Goal: Information Seeking & Learning: Compare options

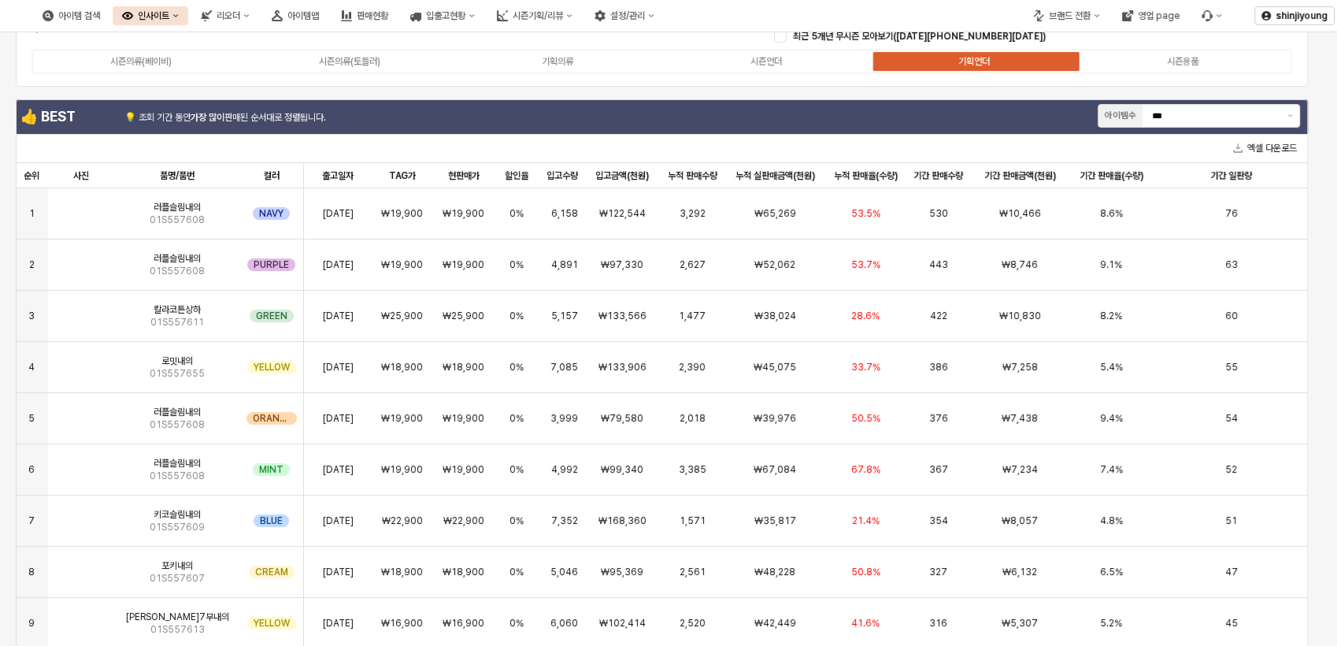
scroll to position [56, 0]
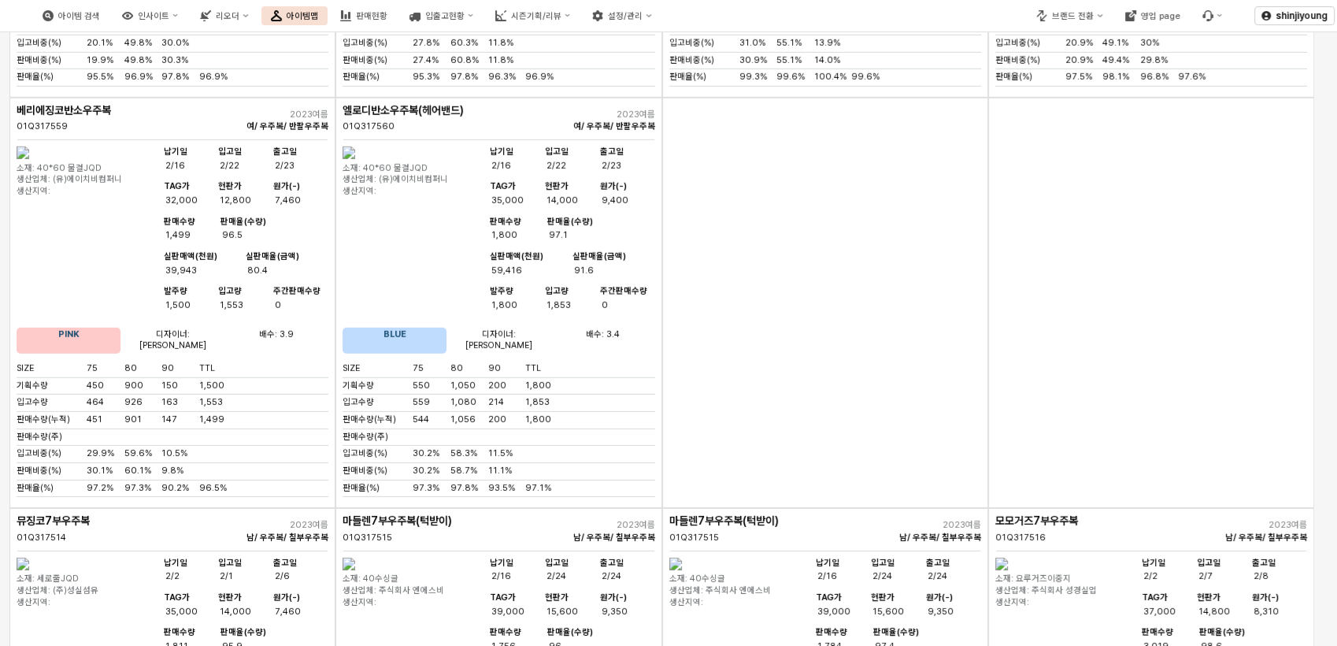
scroll to position [4373, 0]
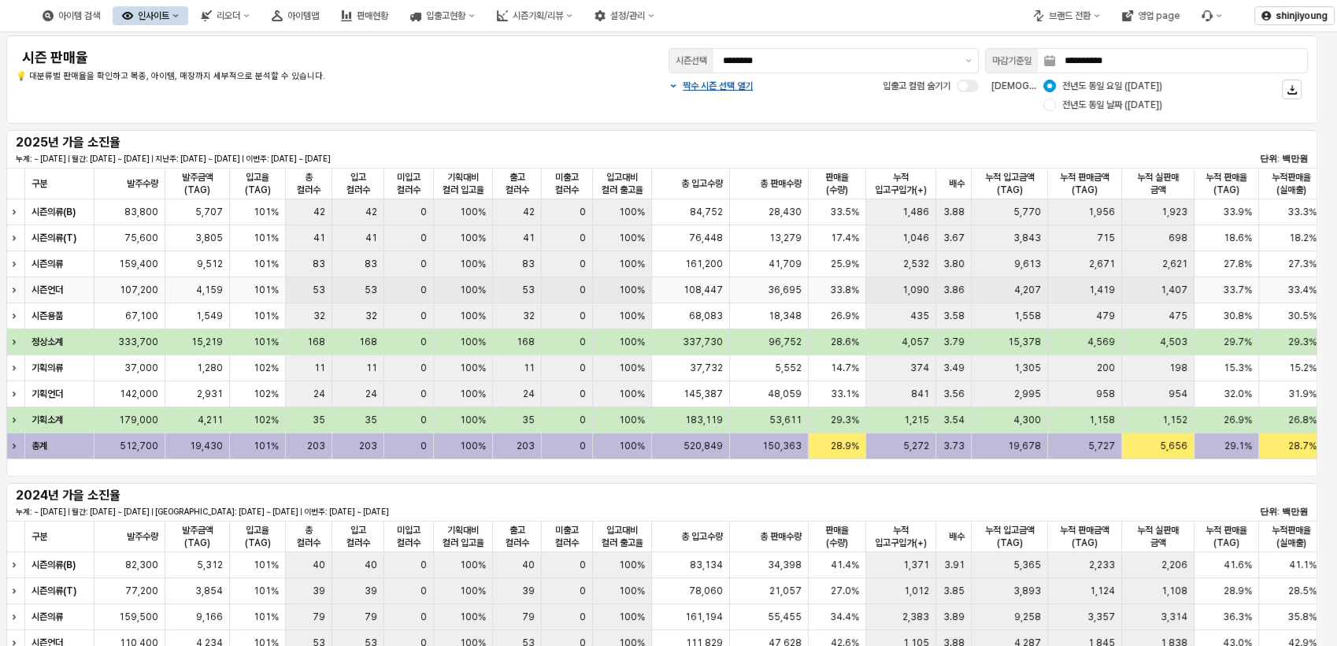
scroll to position [0, 181]
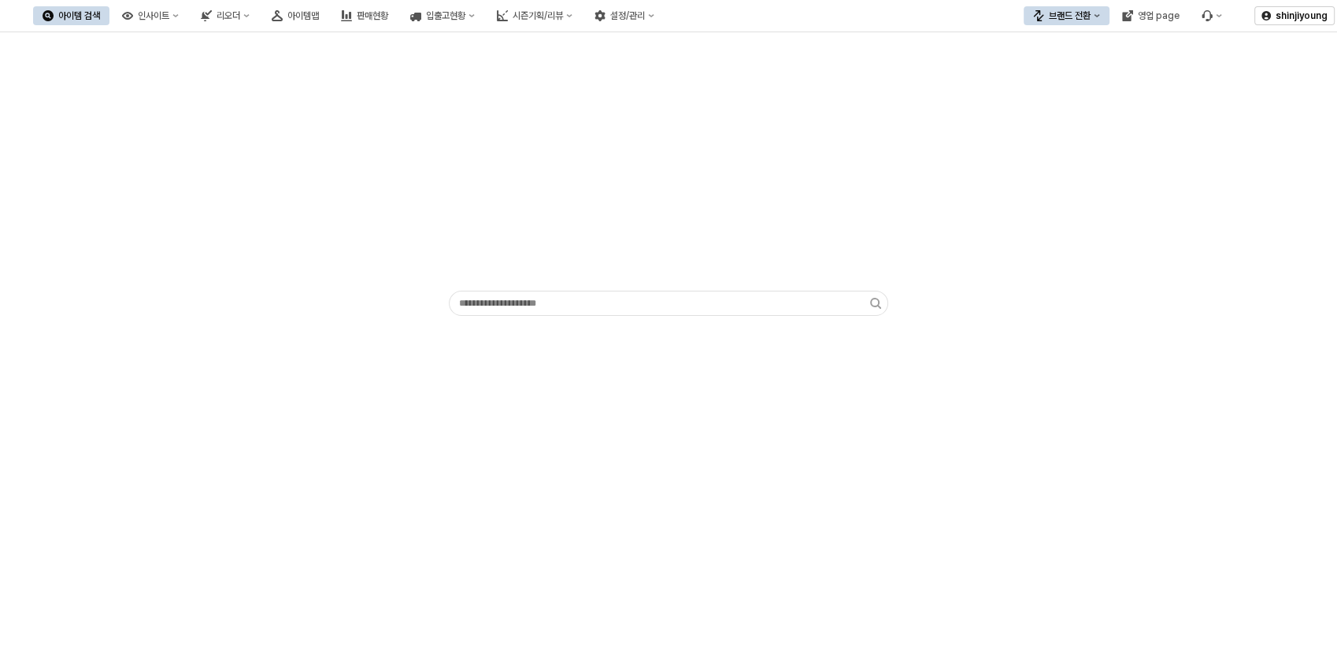
click at [1071, 22] on button "브랜드 전환" at bounding box center [1066, 15] width 86 height 19
click at [1055, 100] on div "디즈니" at bounding box center [1082, 98] width 96 height 13
click at [1049, 10] on div "브랜드 전환" at bounding box center [1070, 15] width 42 height 11
click at [1049, 75] on div "에뜨와" at bounding box center [1082, 71] width 96 height 13
click at [565, 15] on div "시즌기획/리뷰" at bounding box center [540, 15] width 50 height 11
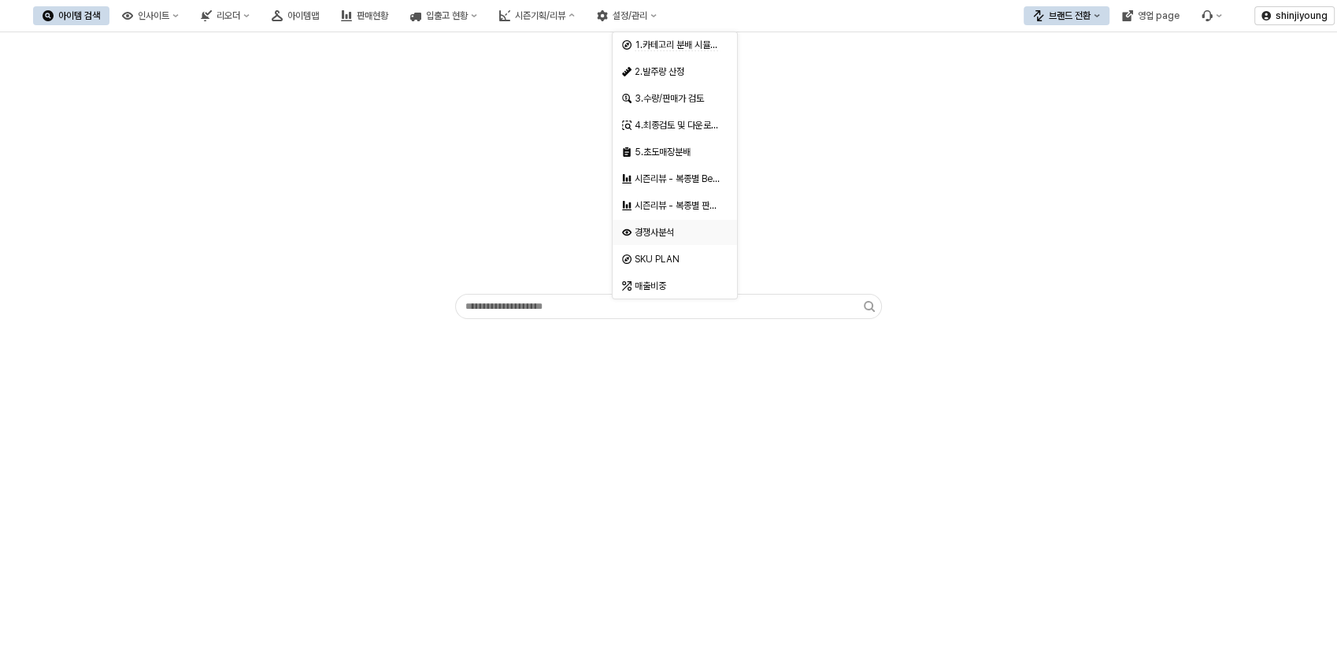
click at [676, 235] on div "경쟁사분석" at bounding box center [675, 232] width 83 height 13
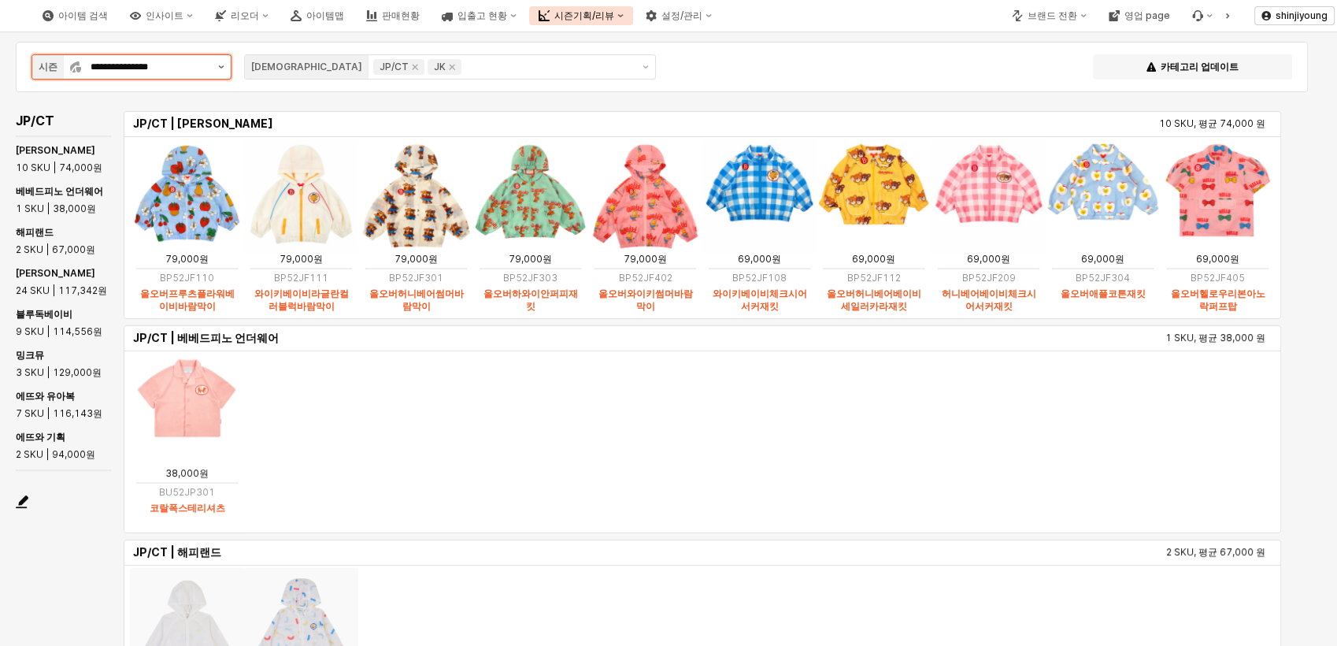
click at [221, 67] on icon "제안 사항 표시" at bounding box center [221, 66] width 6 height 3
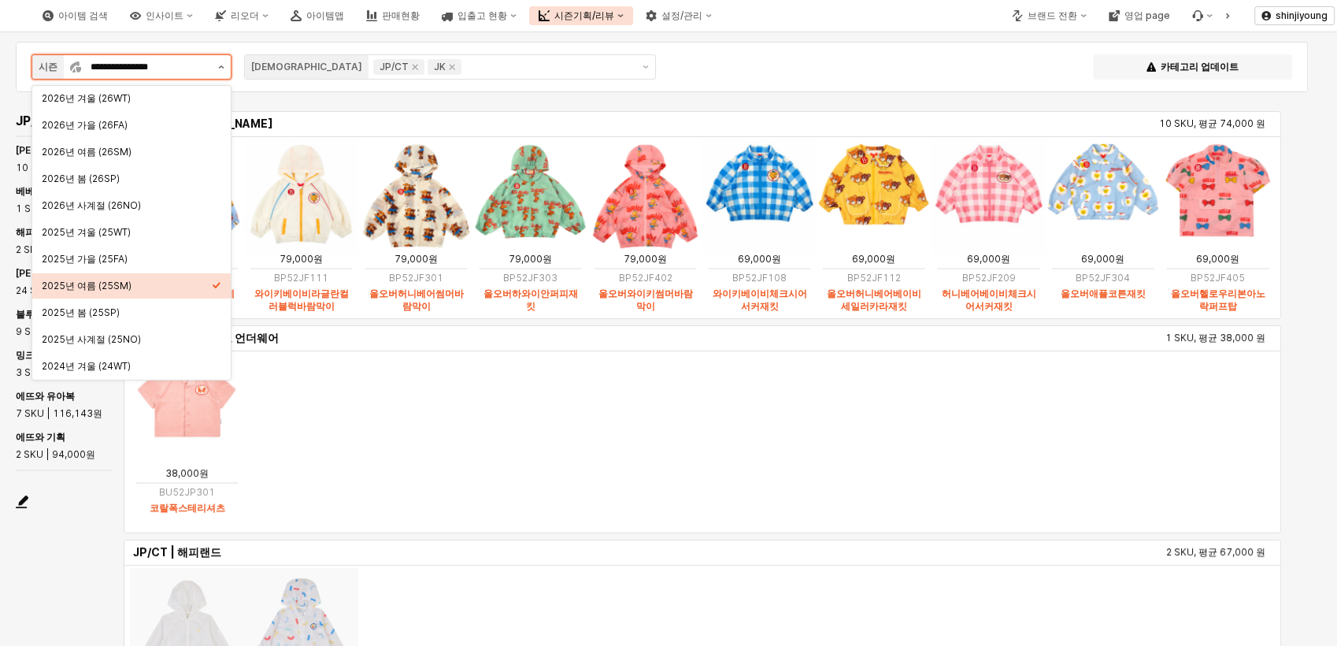
click at [223, 67] on icon "제안 사항 표시" at bounding box center [221, 66] width 6 height 3
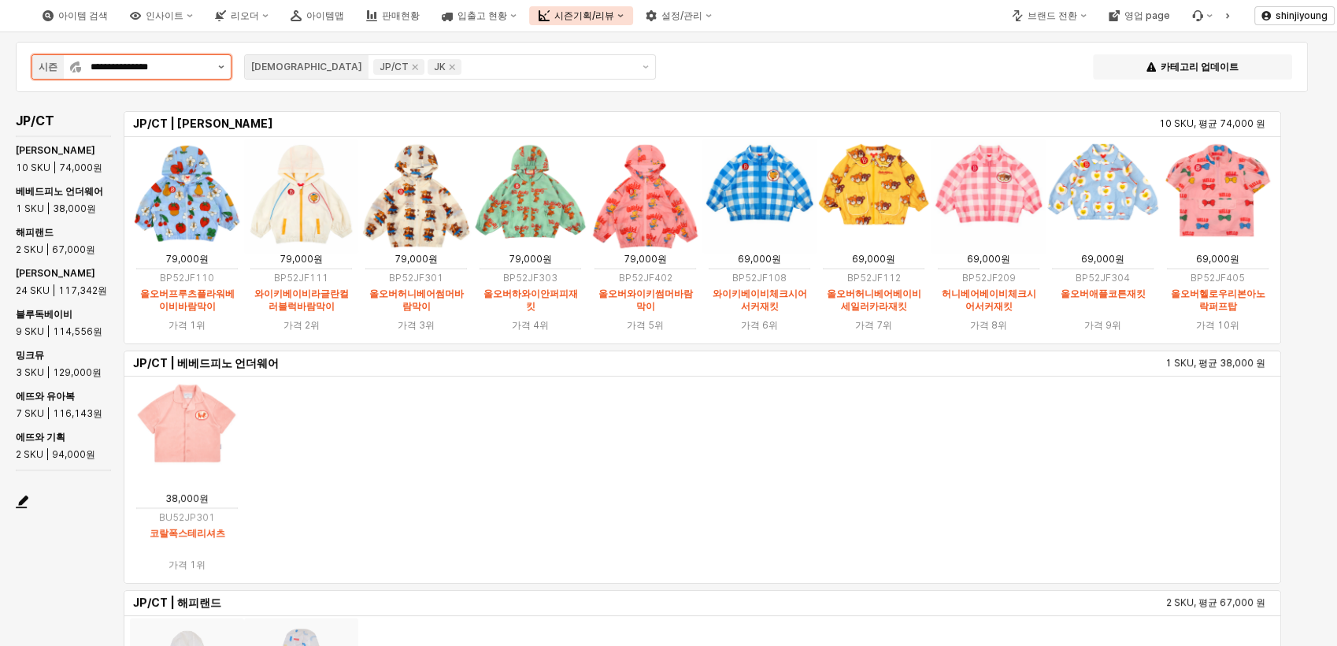
click at [220, 65] on icon "제안 사항 표시" at bounding box center [221, 66] width 6 height 3
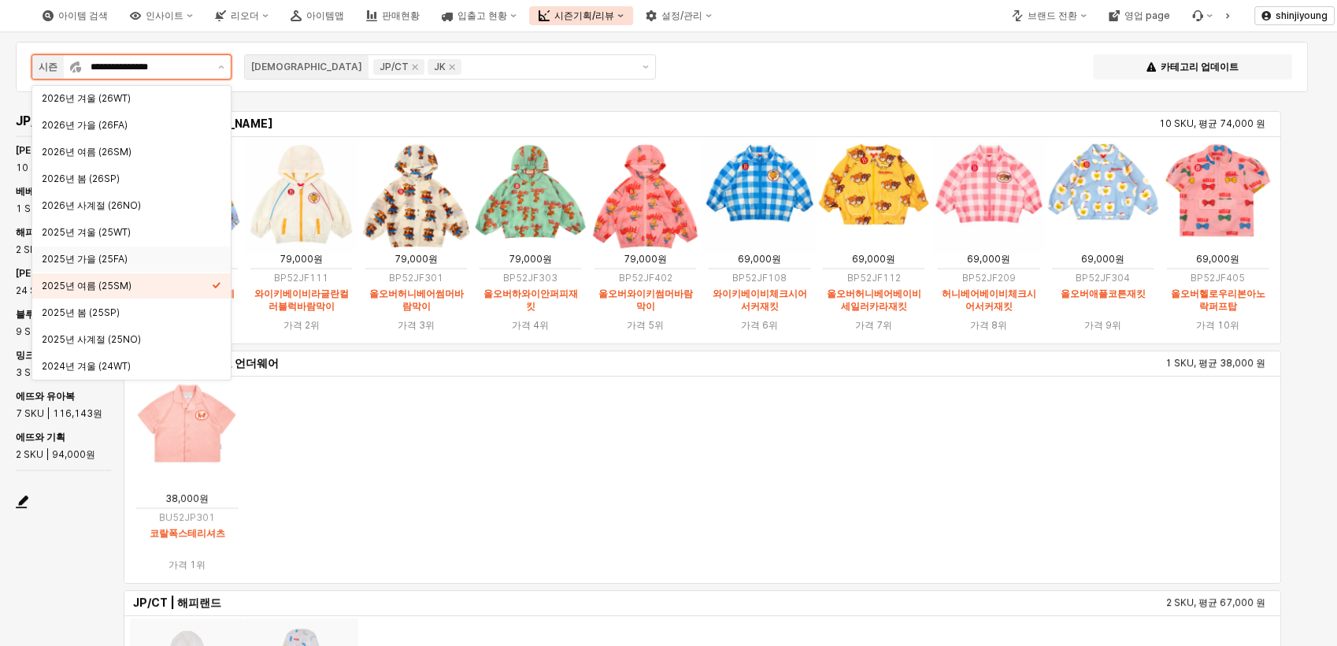
click at [117, 260] on div "2025년 가을 (25FA)" at bounding box center [127, 259] width 170 height 13
type input "**********"
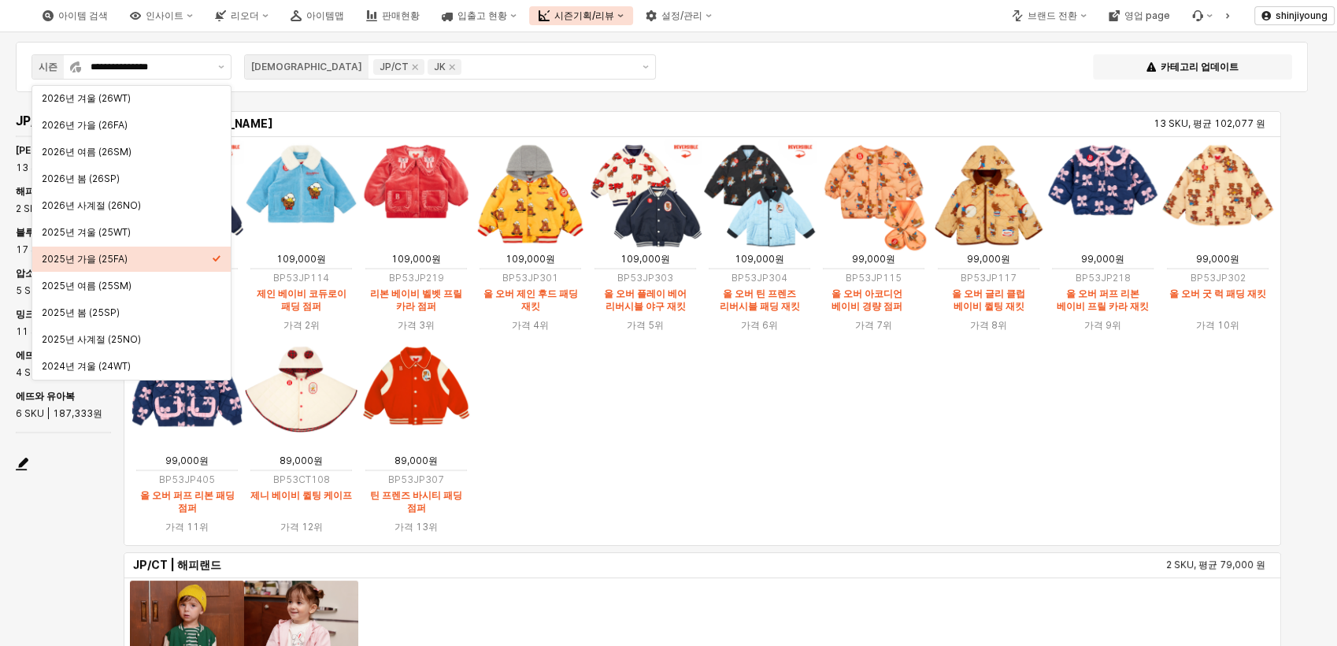
click at [767, 485] on ol "99,000원 BP53JP405 올 오버 퍼프 리본 패딩 점퍼 가격 11위 89,000원 BP53CT108 제니 베이비 퀼팅 케이프 가격 12…" at bounding box center [702, 442] width 1145 height 202
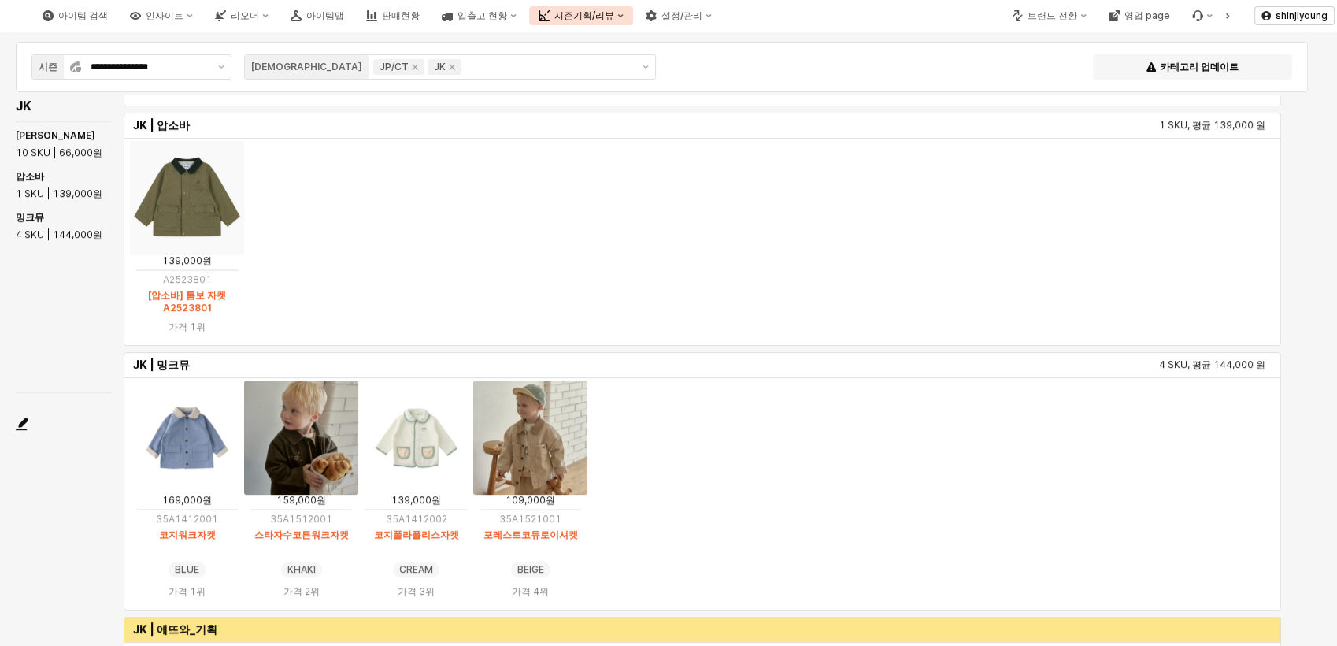
scroll to position [87, 0]
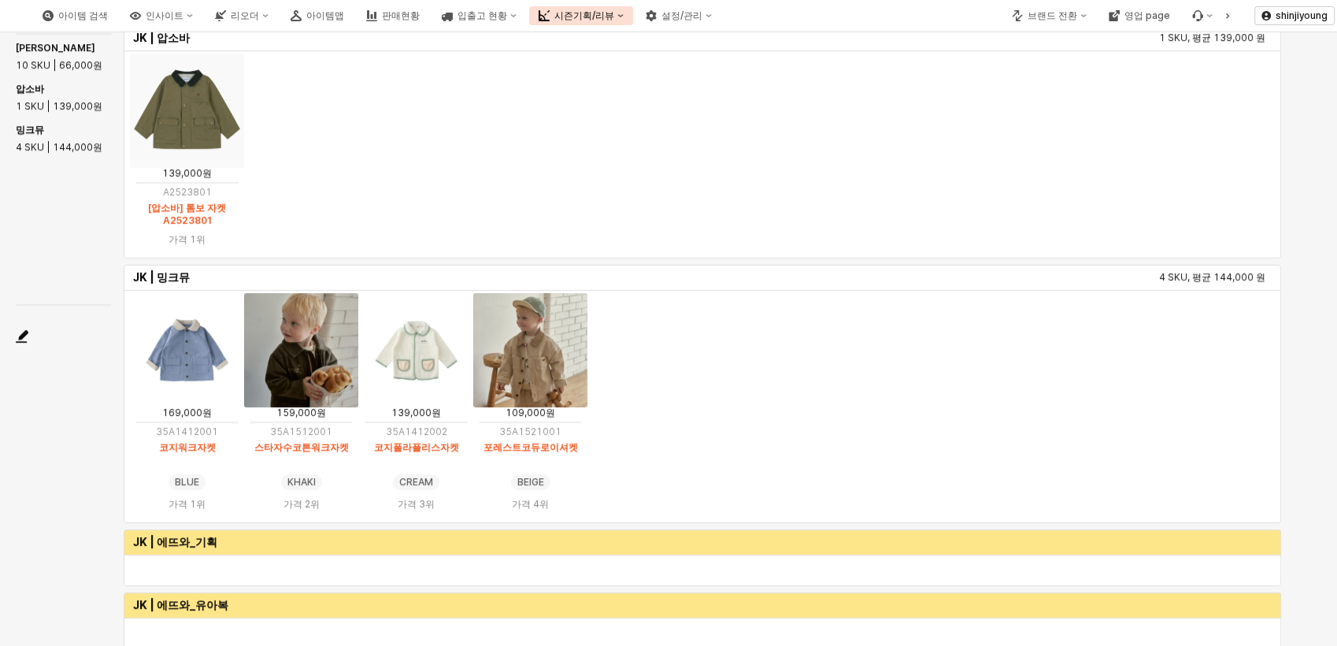
click at [546, 354] on img "App Frame" at bounding box center [530, 350] width 114 height 114
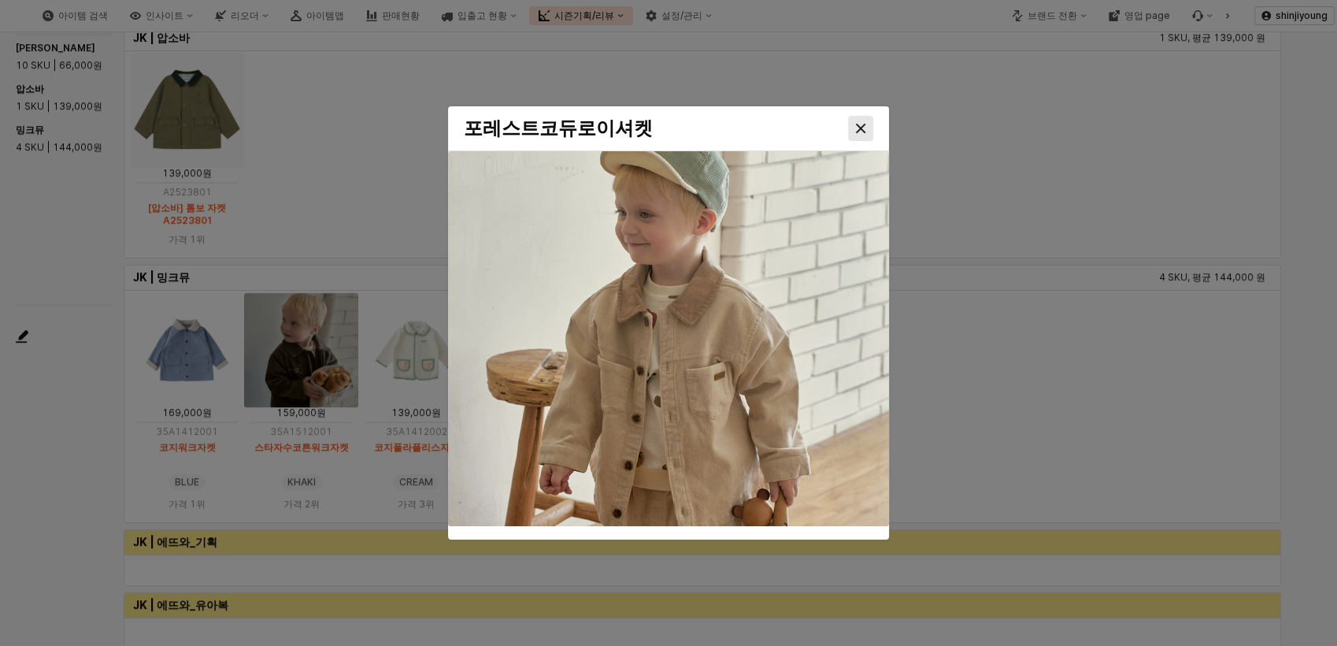
click at [860, 128] on icon "Close" at bounding box center [860, 128] width 9 height 9
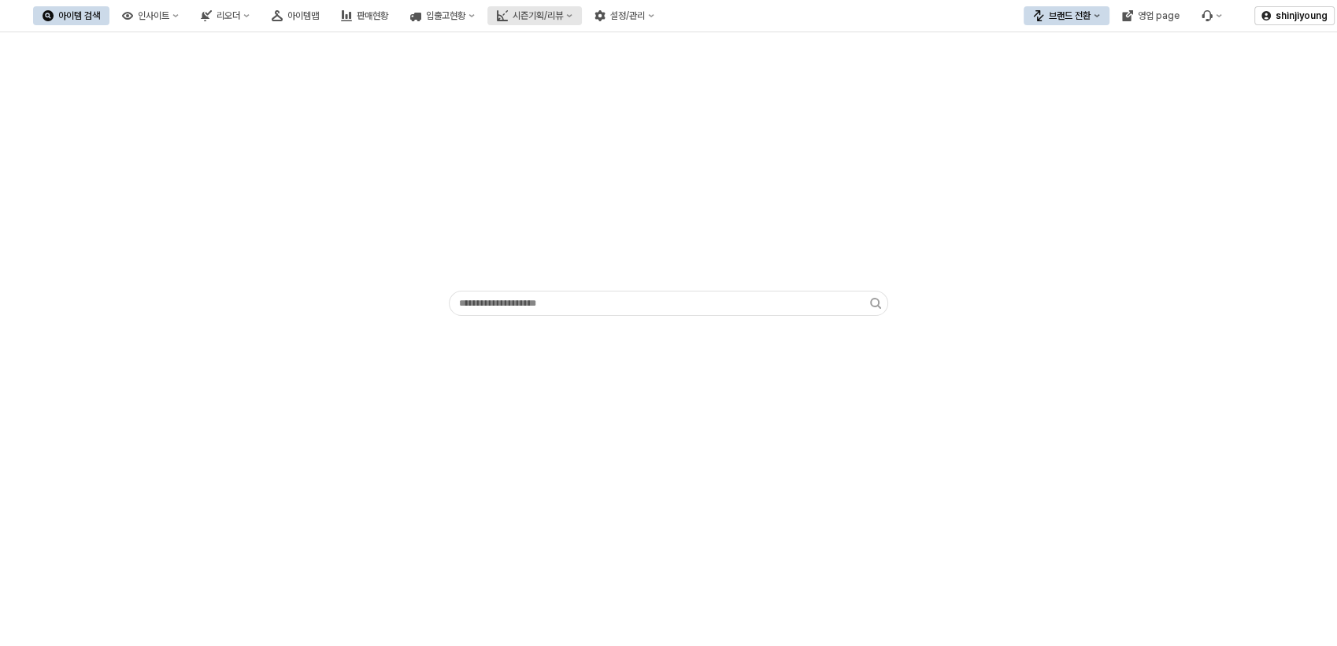
click at [563, 16] on div "시즌기획/리뷰" at bounding box center [537, 15] width 50 height 11
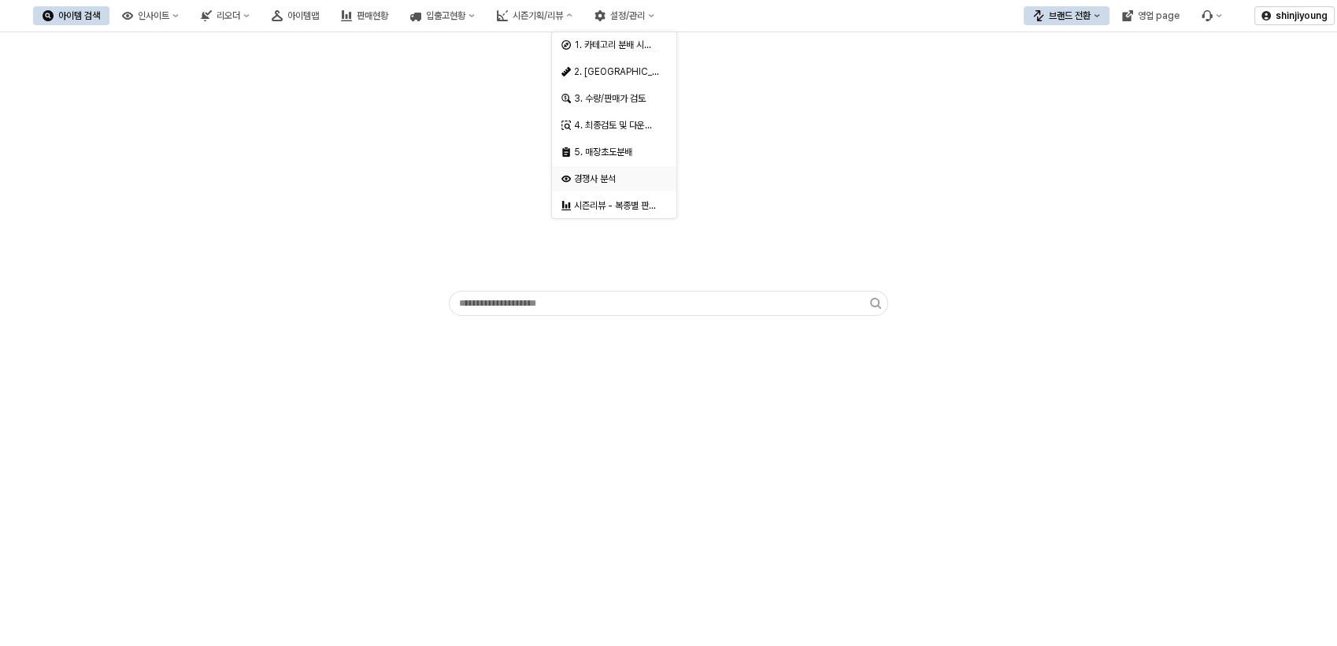
click at [596, 179] on div "경쟁사 분석" at bounding box center [615, 178] width 83 height 13
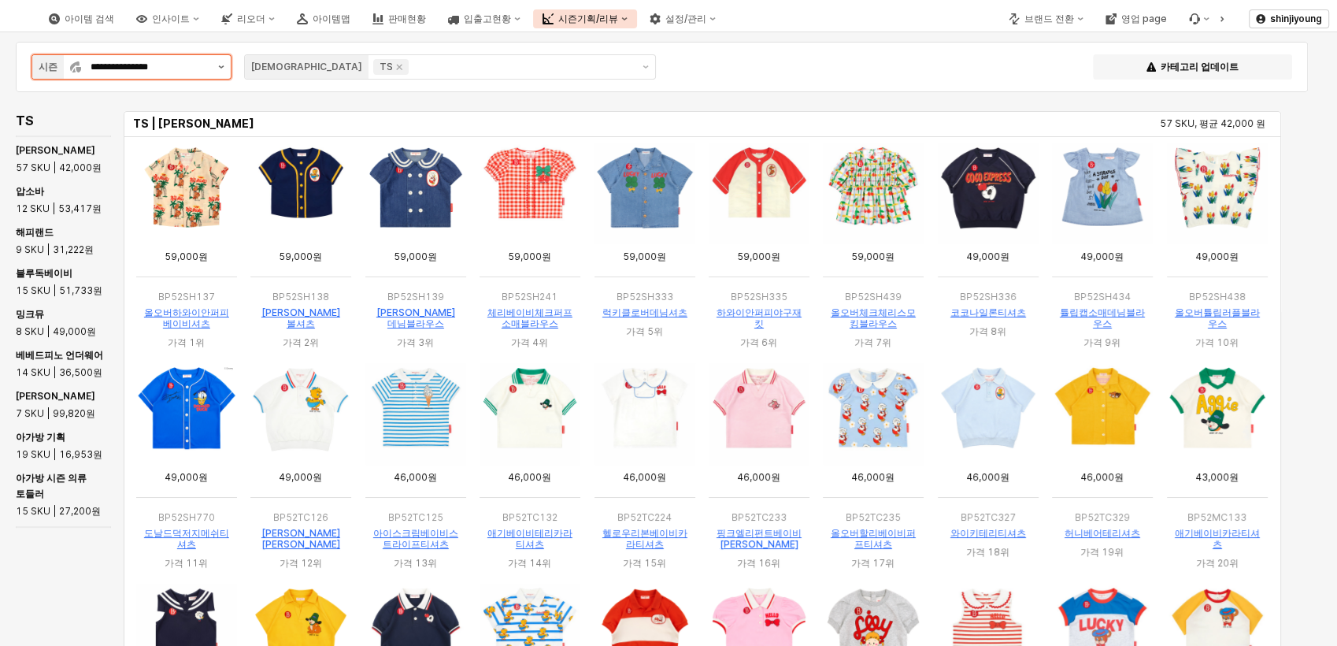
click at [225, 66] on button "제안 사항 표시" at bounding box center [221, 67] width 19 height 24
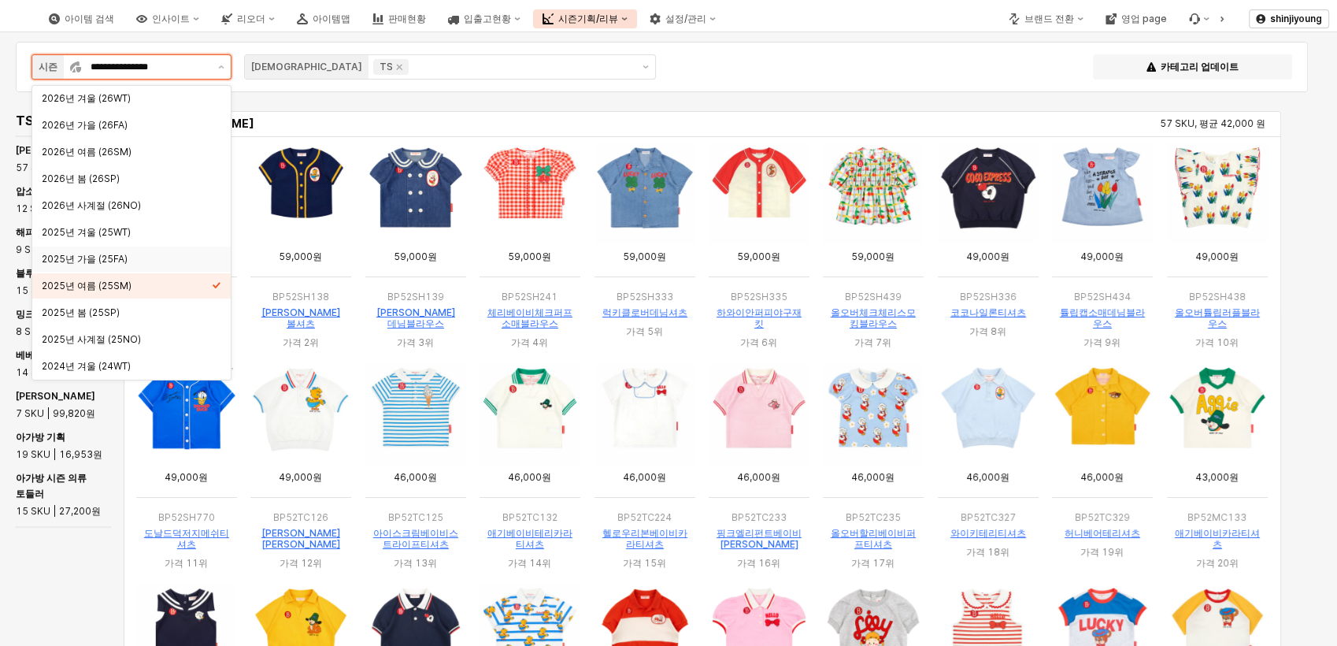
click at [138, 257] on div "2025년 가을 (25FA)" at bounding box center [127, 259] width 170 height 13
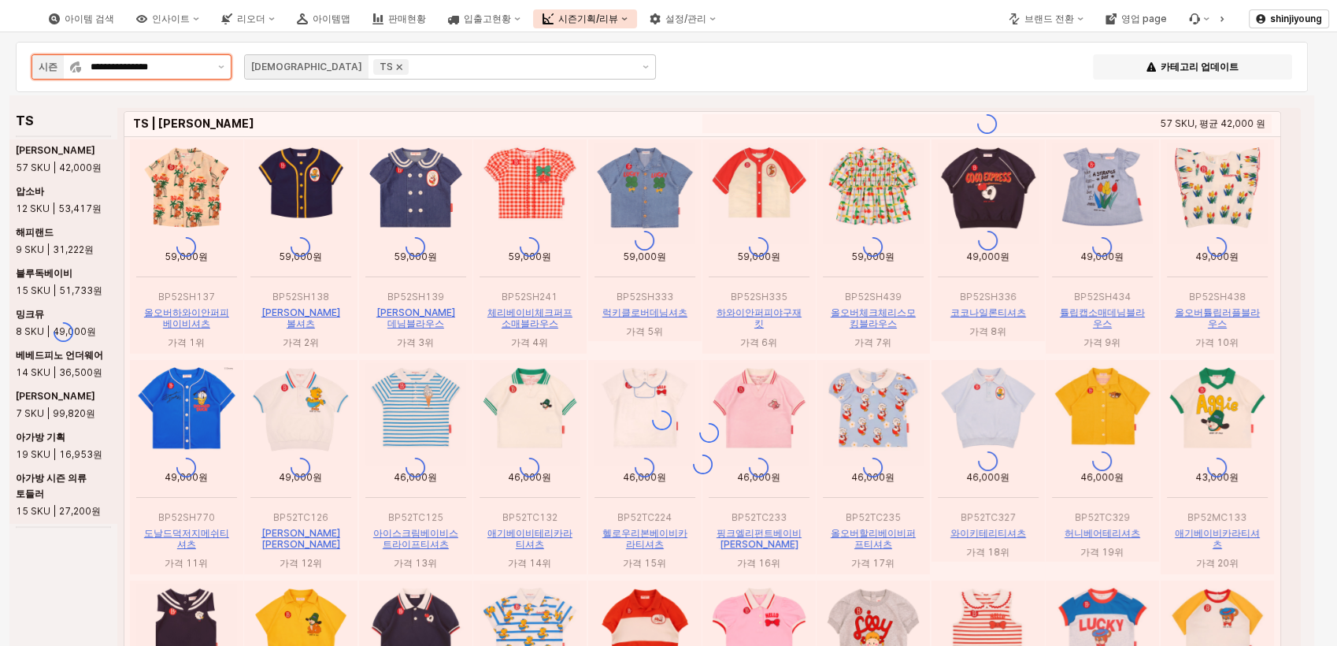
click at [393, 64] on icon "Remove TS" at bounding box center [399, 67] width 13 height 13
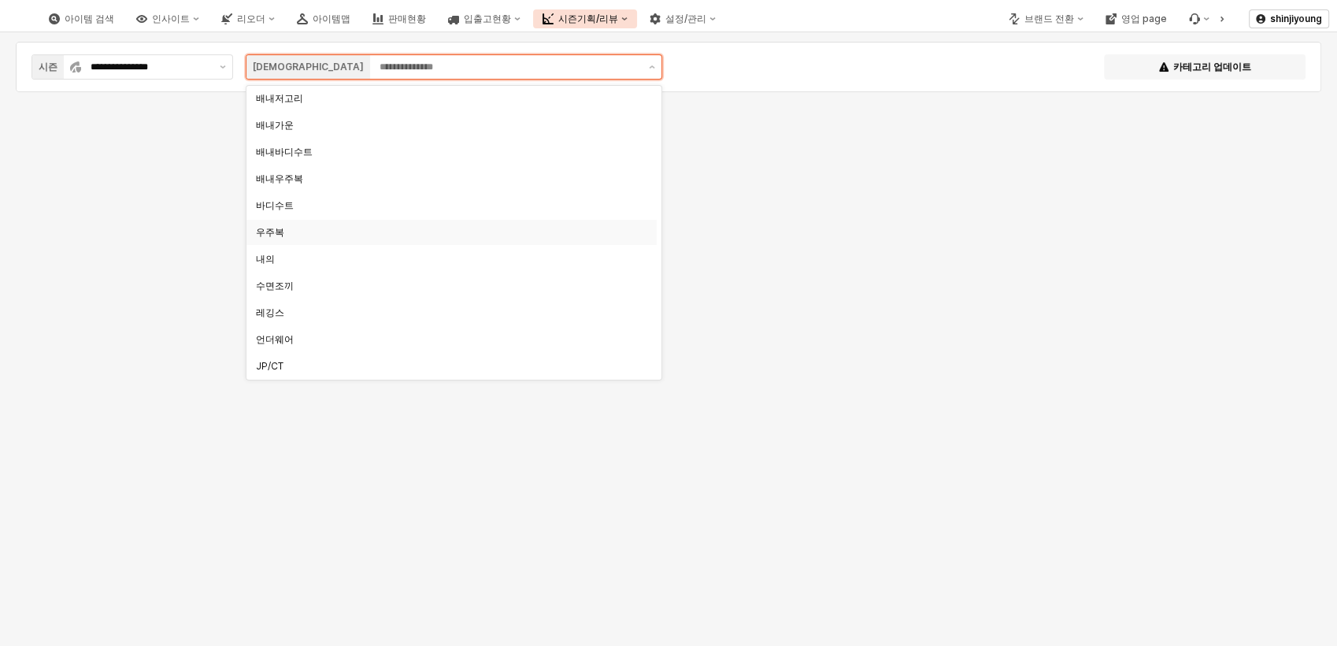
scroll to position [350, 0]
click at [284, 192] on div "우주복 내의 배내바디수트 배내우주복 바디수트 배내저고리 배내가운 수면조끼 레깅스 언더웨어 JP/CT JK JP/SL VT CDG TS SW P…" at bounding box center [453, 232] width 415 height 295
click at [268, 190] on div "우주복 내의 배내바디수트 배내우주복 바디수트 배내저고리 배내가운 수면조끼 레깅스 언더웨어 JP/CT JK JP/SL VT CDG TS SW P…" at bounding box center [453, 232] width 415 height 295
click at [271, 192] on div "JP/CT" at bounding box center [447, 191] width 382 height 13
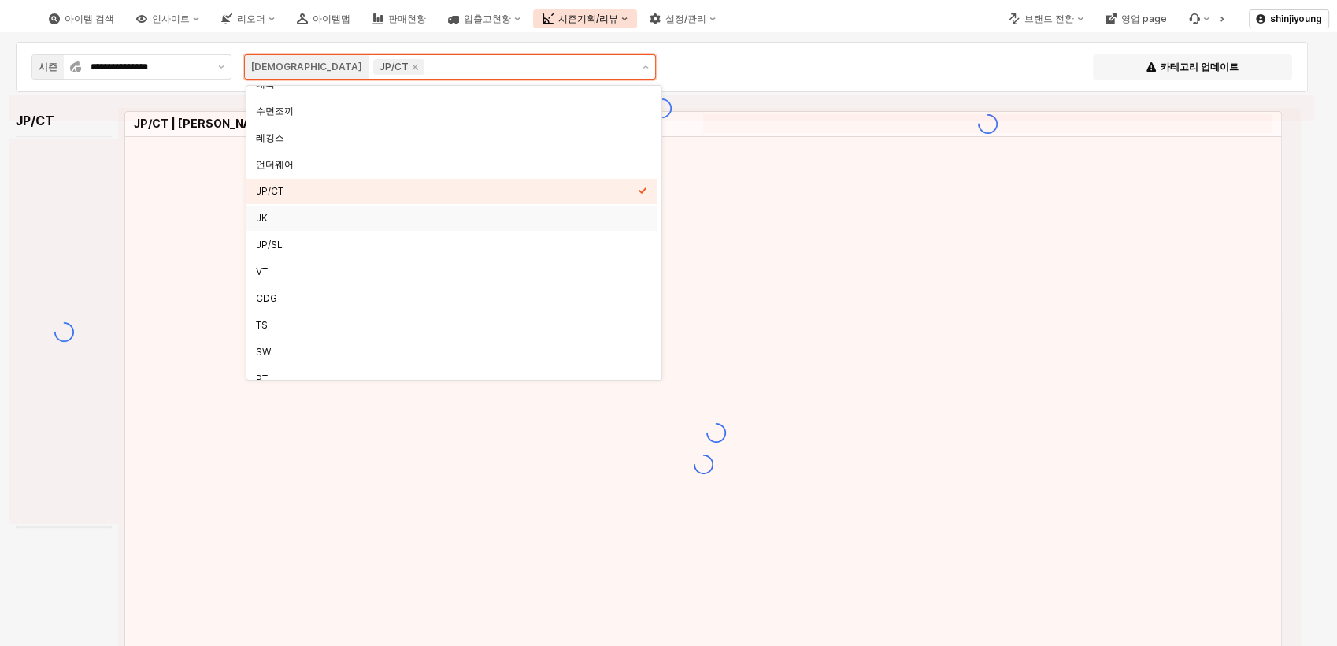
click at [264, 218] on div "JK" at bounding box center [447, 218] width 382 height 13
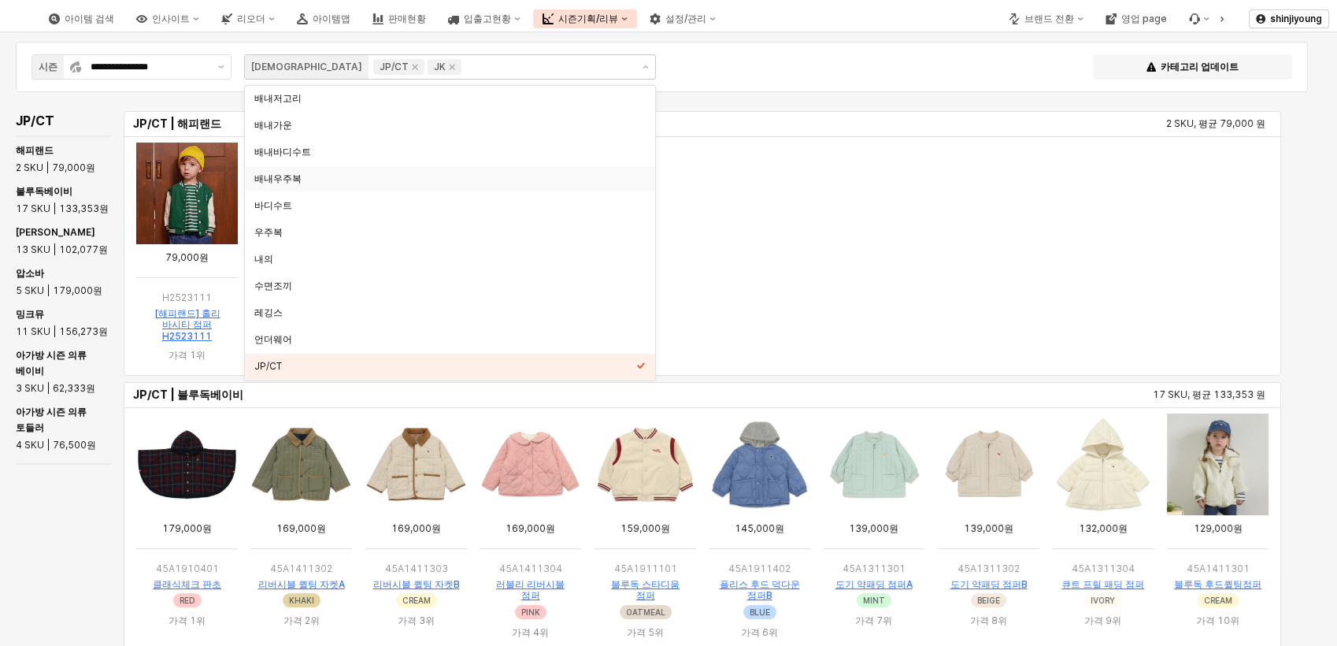
click at [771, 209] on ol "App Frame" at bounding box center [702, 255] width 1145 height 233
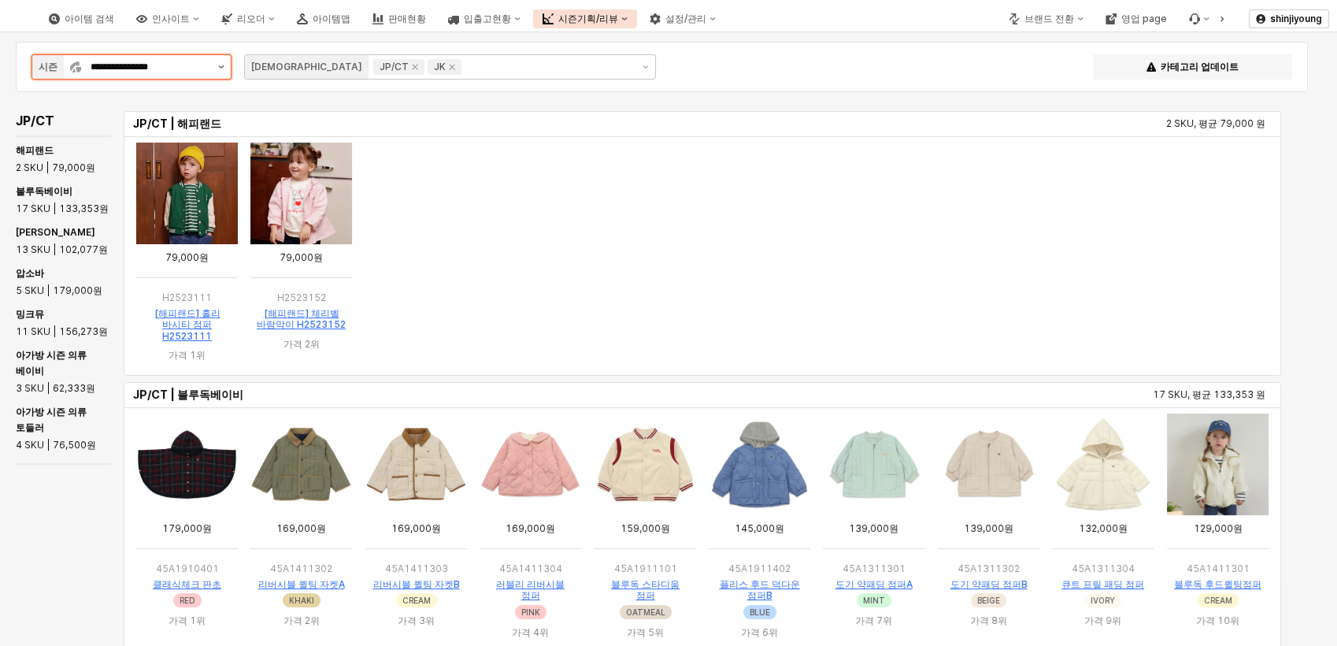
click at [220, 64] on button "제안 사항 표시" at bounding box center [221, 67] width 19 height 24
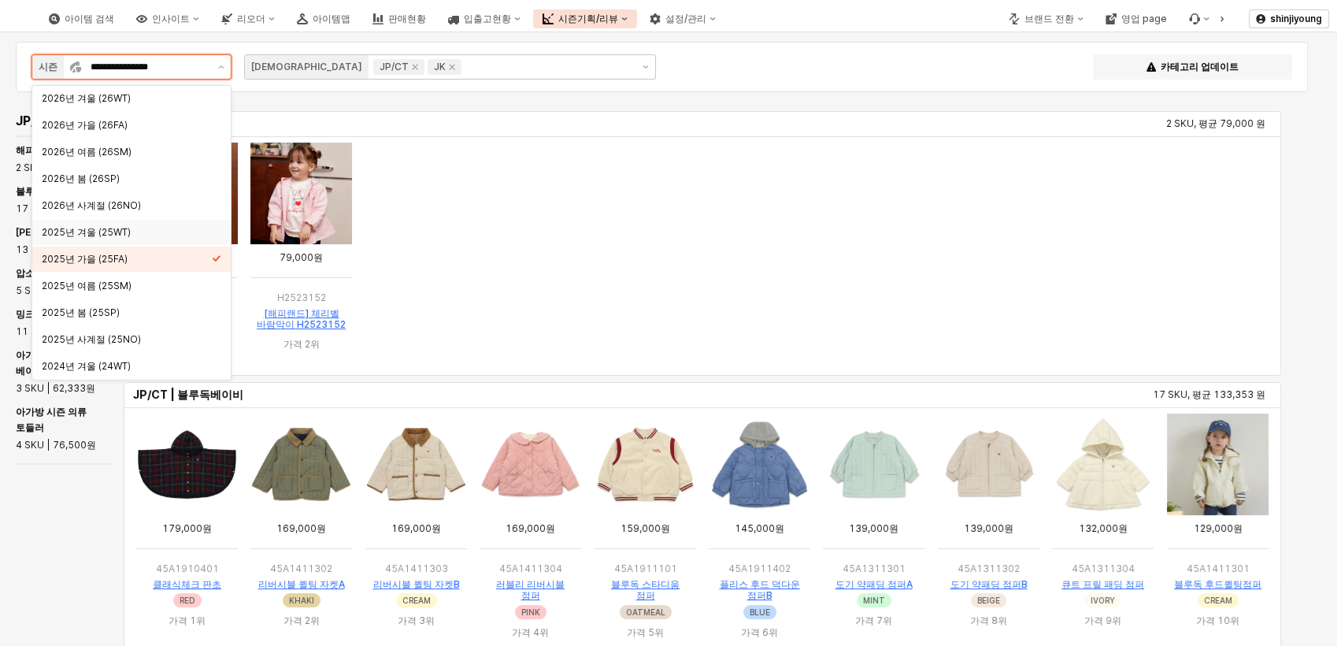
click at [114, 232] on div "2025년 겨울 (25WT)" at bounding box center [127, 232] width 170 height 13
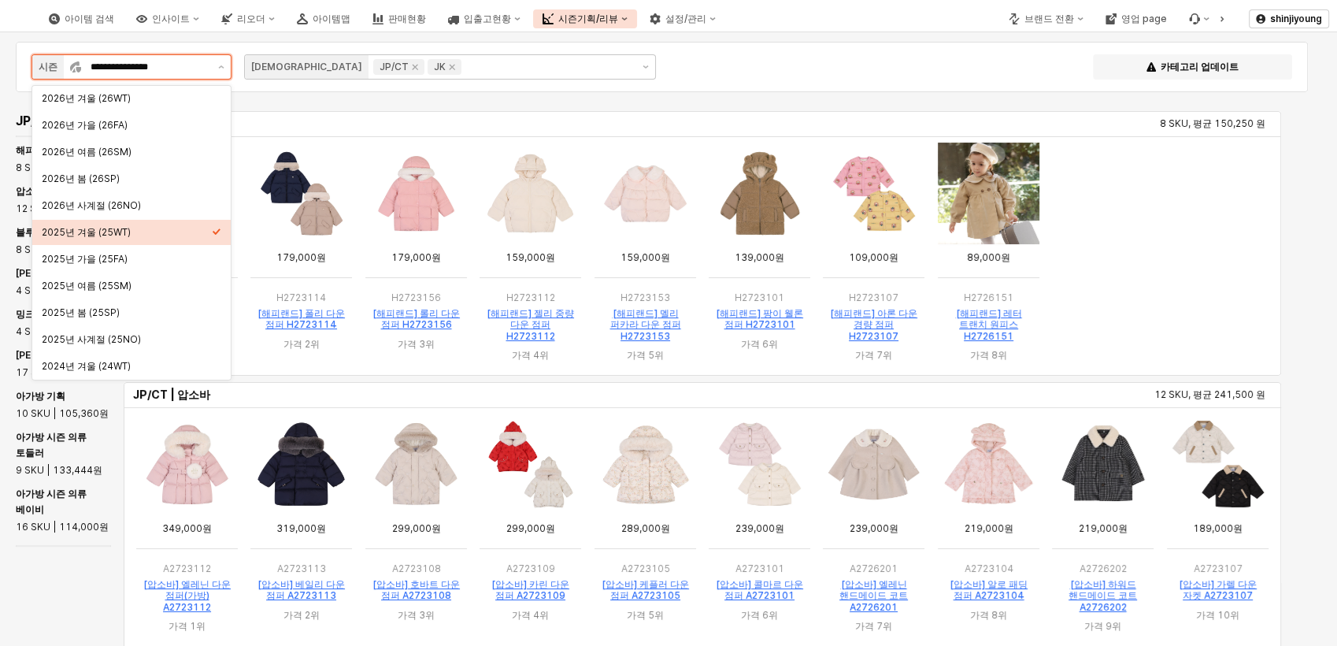
scroll to position [437, 0]
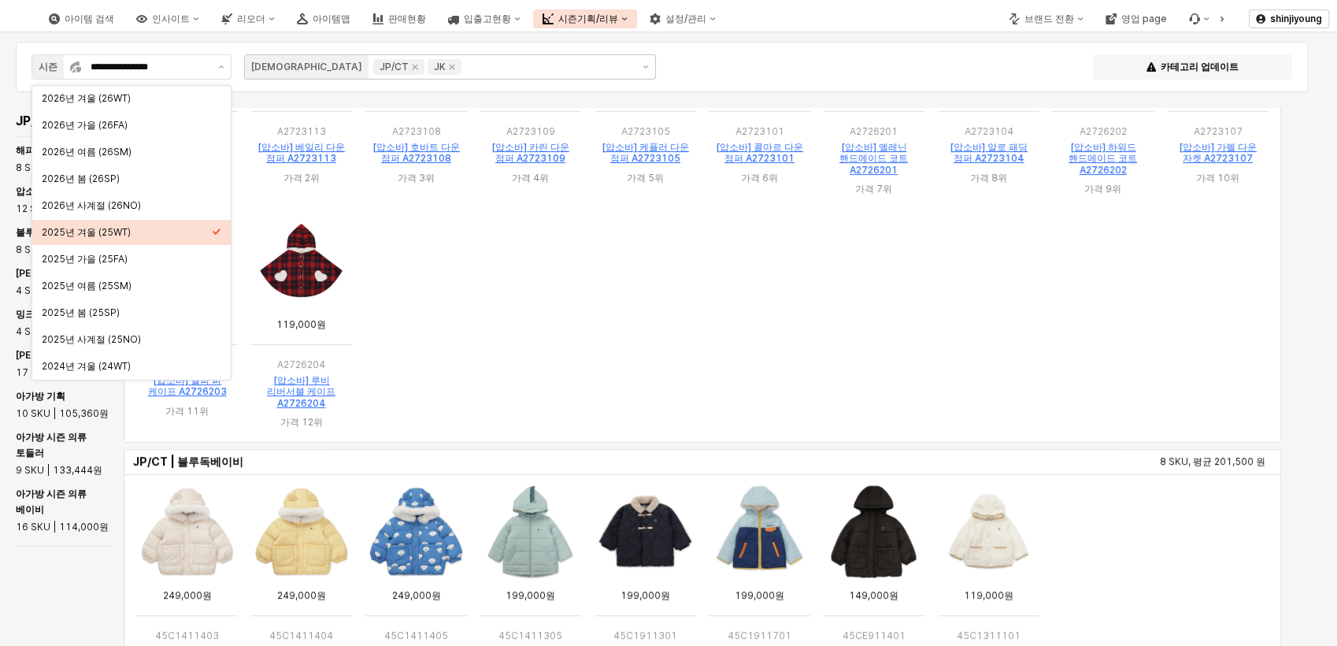
click at [51, 601] on div "JP/CT JP/CT | 해피랜드 8 SKU, 평균 150,250 원 JP/CT | 압소바 12 SKU, 평균 241,500 원 JP/CT |…" at bounding box center [654, 432] width 1291 height 649
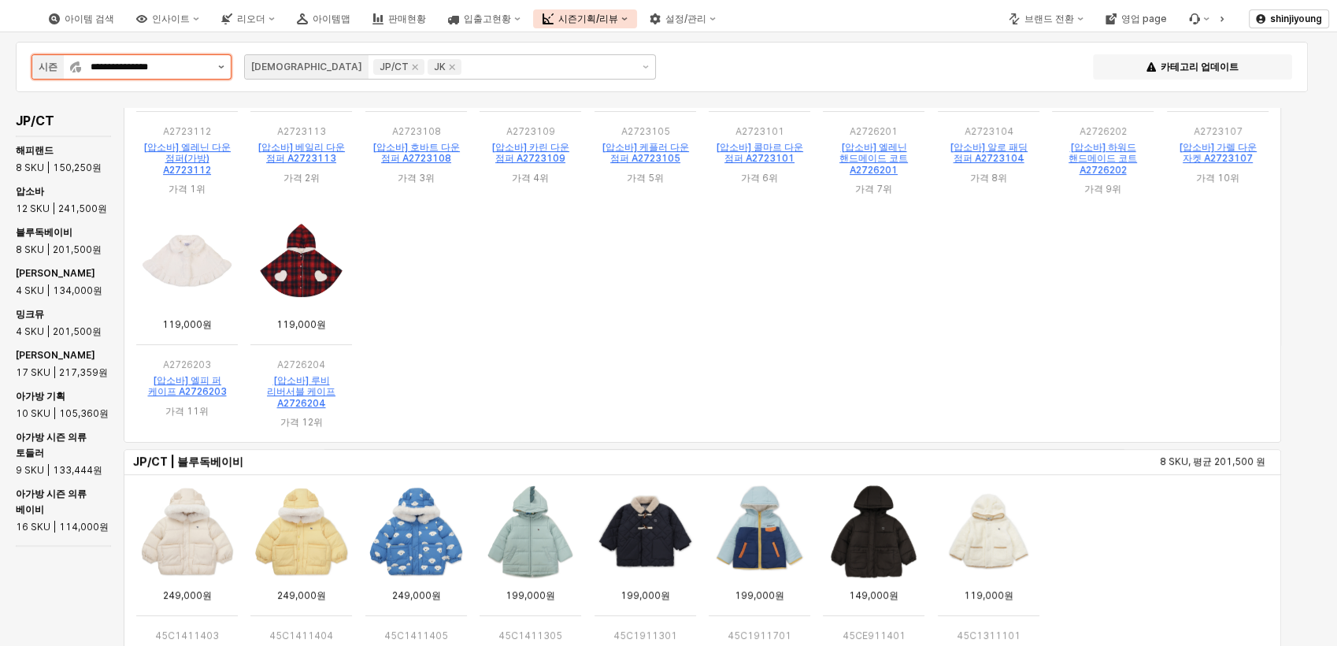
click at [217, 65] on button "제안 사항 표시" at bounding box center [221, 67] width 19 height 24
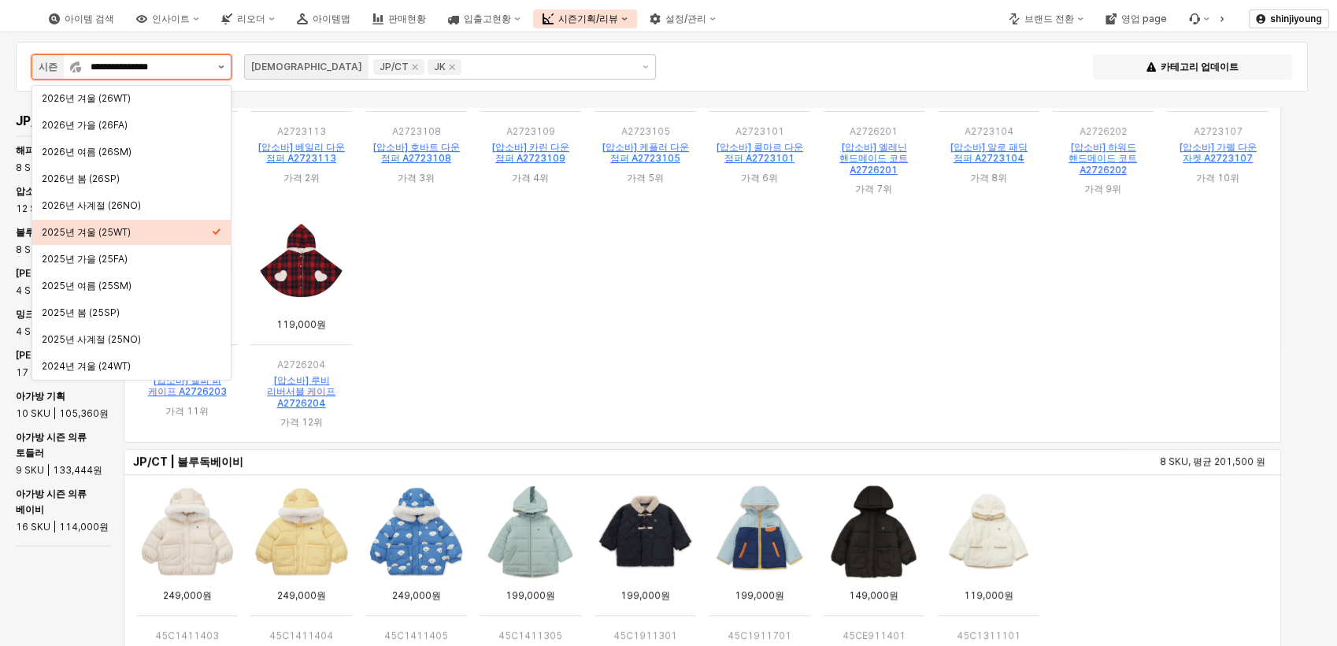
click at [218, 65] on button "제안 사항 표시" at bounding box center [221, 67] width 19 height 24
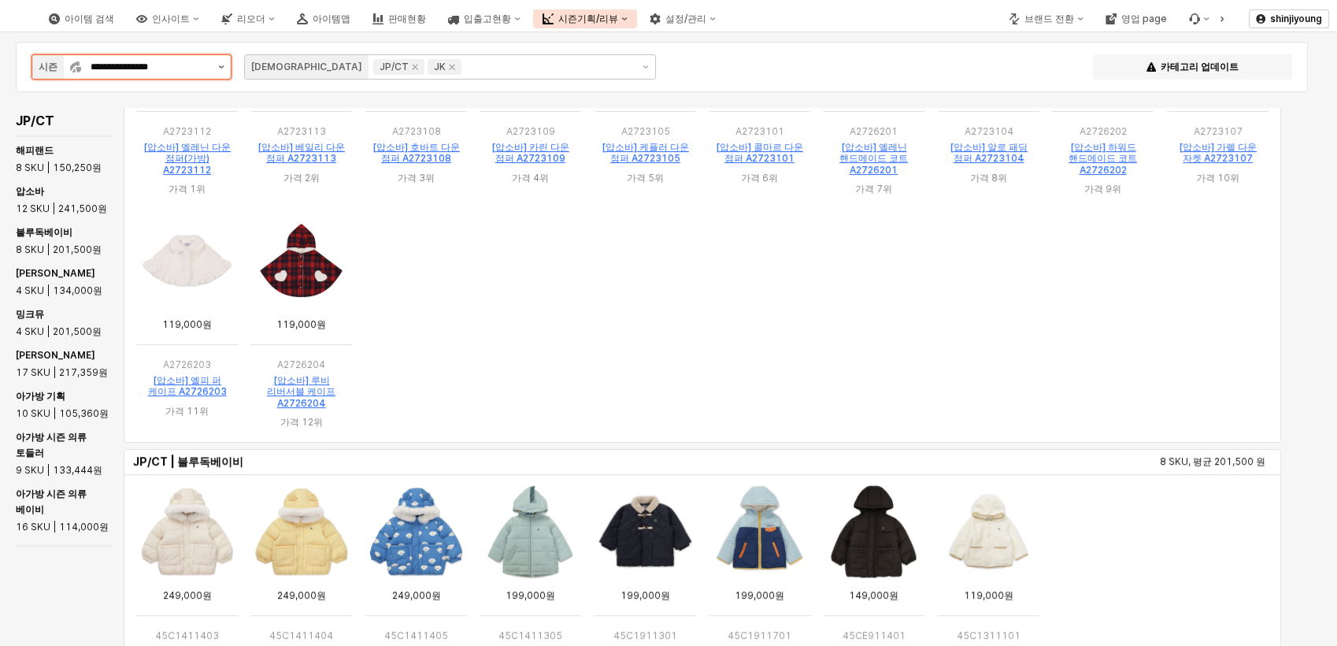
click at [218, 65] on button "제안 사항 표시" at bounding box center [221, 67] width 19 height 24
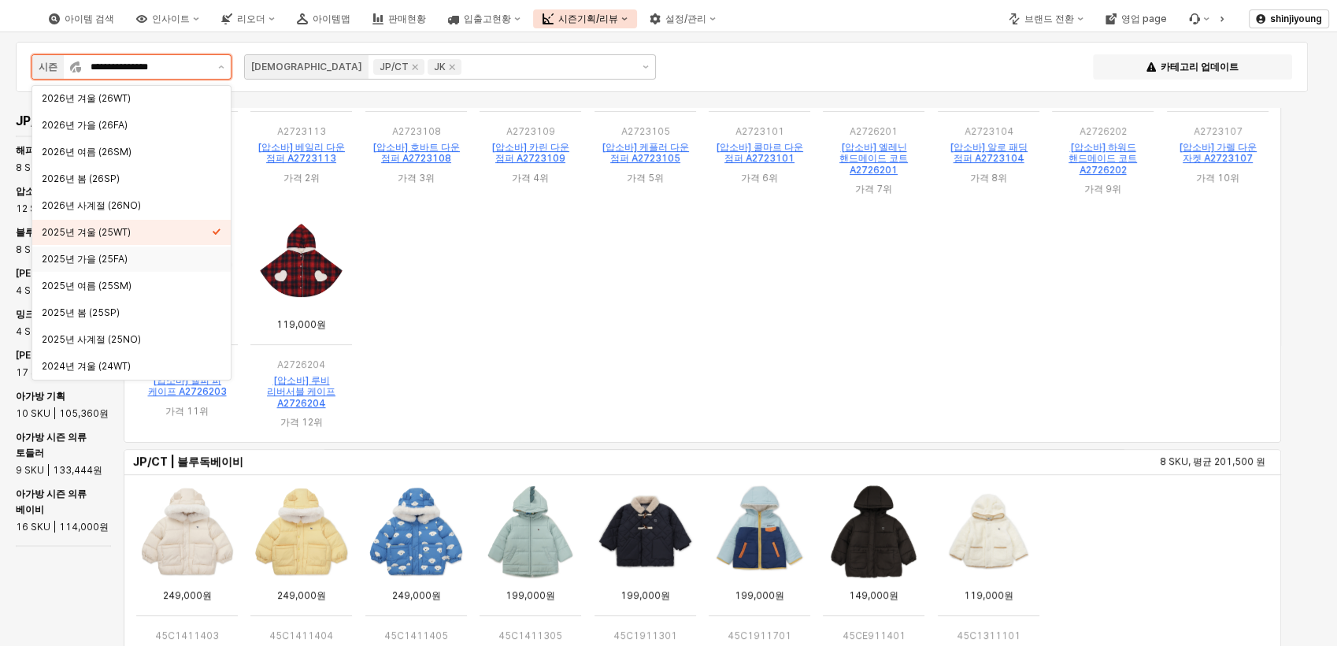
click at [101, 263] on div "2025년 가을 (25FA)" at bounding box center [127, 259] width 170 height 13
type input "**********"
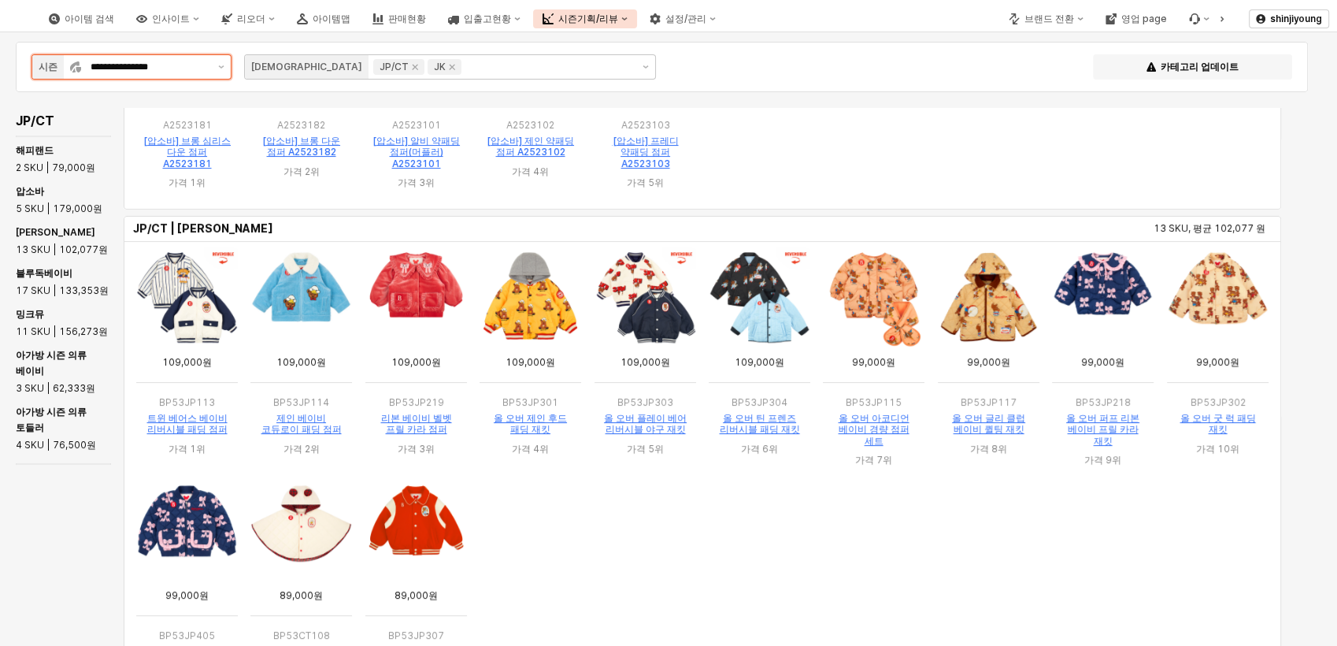
scroll to position [210, 0]
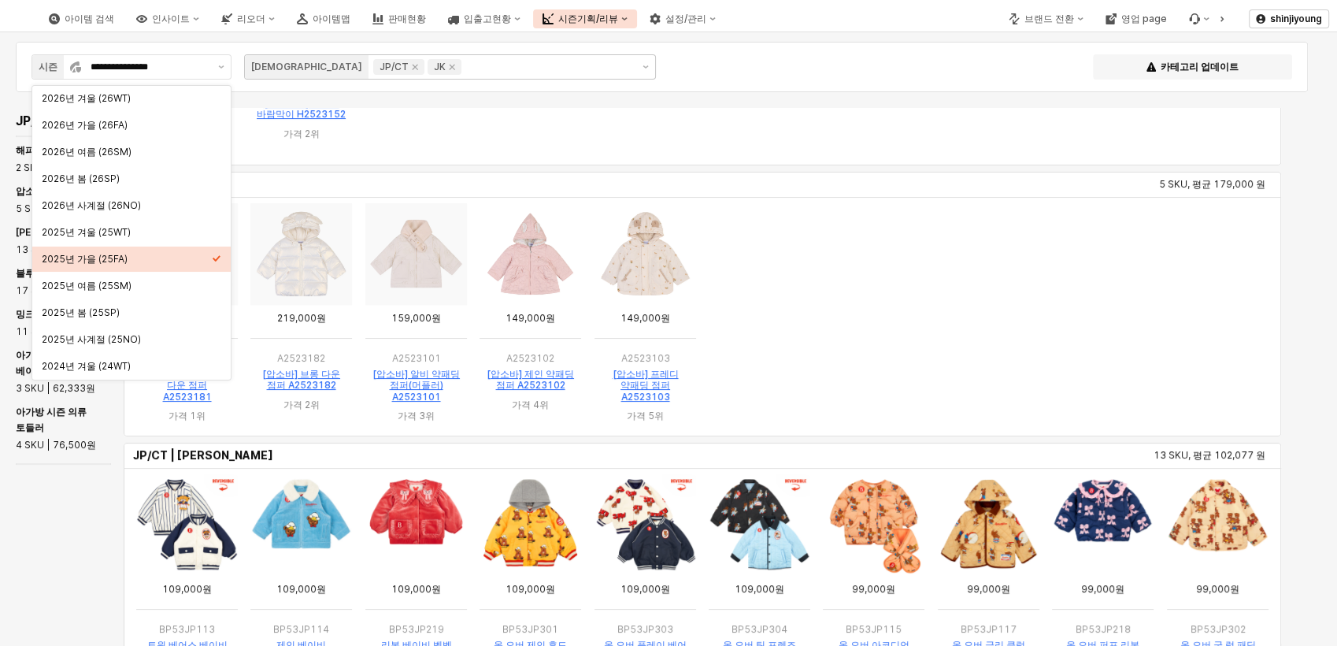
click at [988, 142] on ol "App Frame" at bounding box center [702, 45] width 1145 height 233
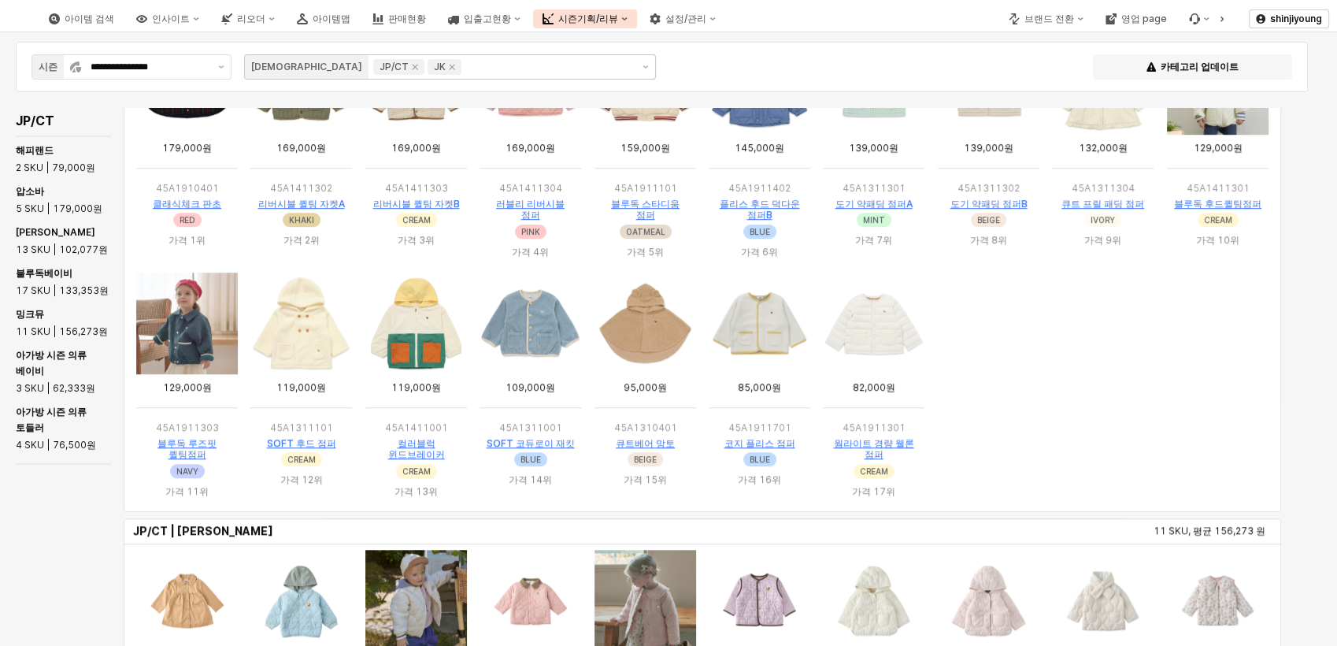
scroll to position [1172, 0]
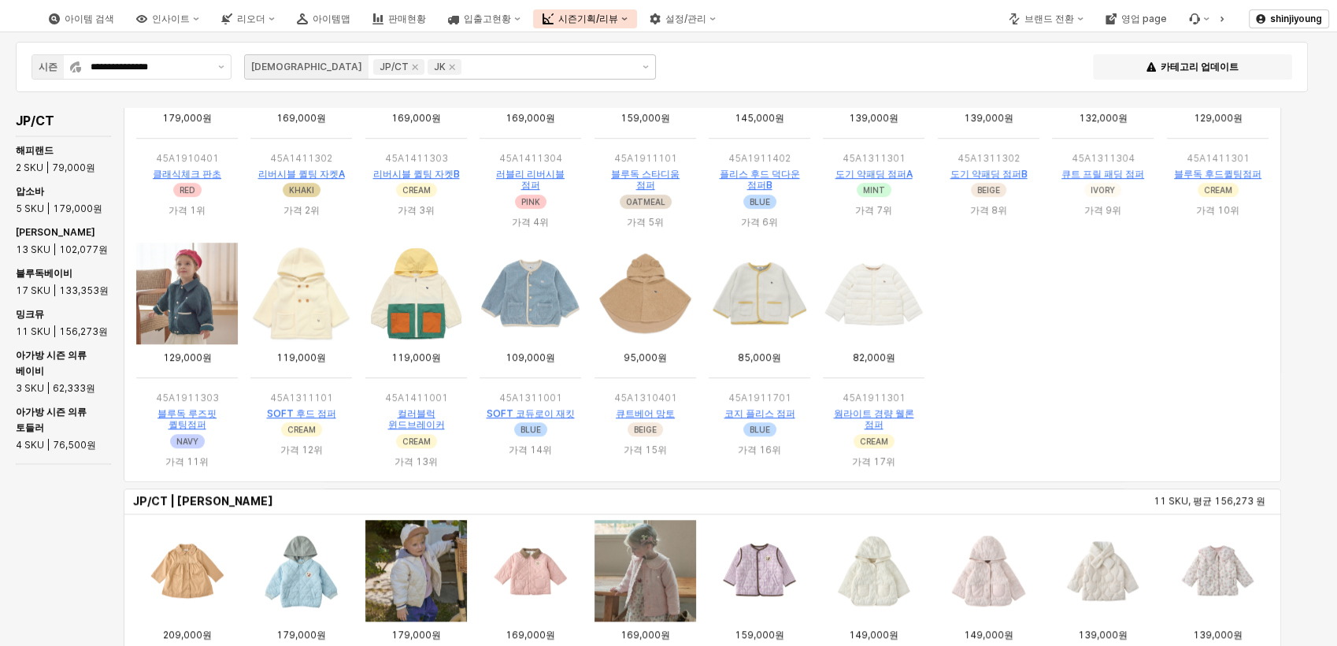
click at [522, 287] on img "App Frame" at bounding box center [530, 293] width 102 height 102
click at [529, 294] on img "App Frame" at bounding box center [530, 293] width 102 height 102
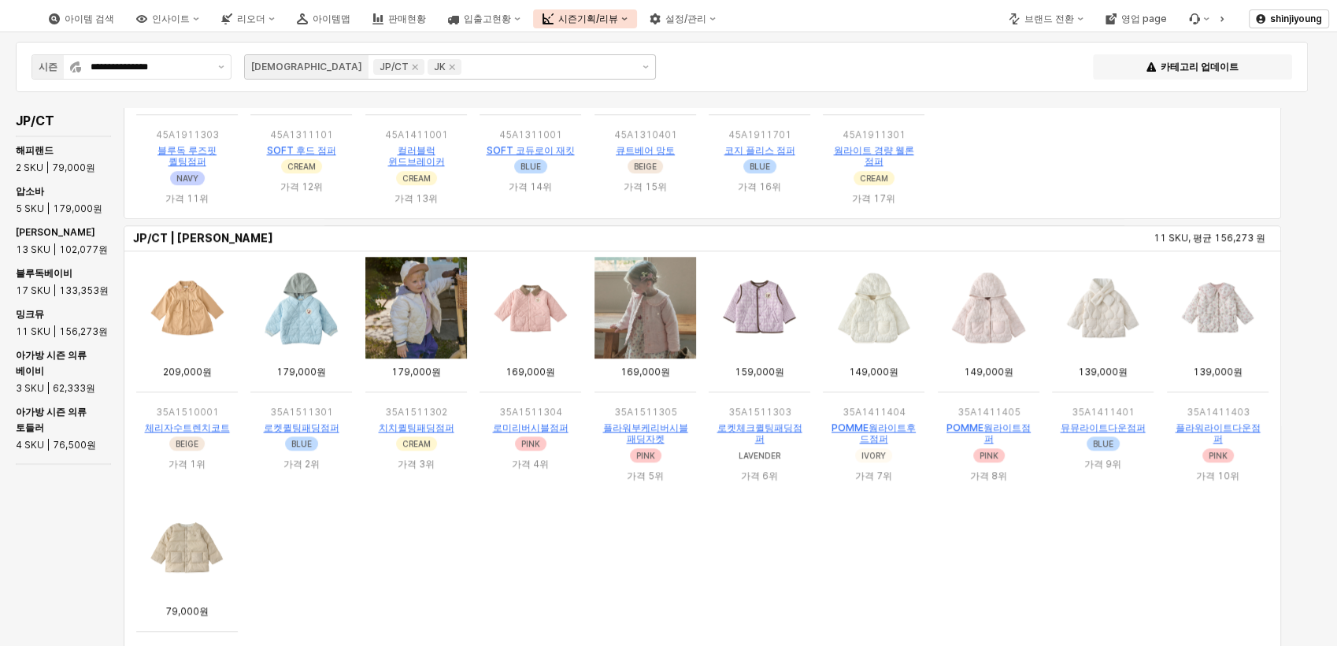
scroll to position [1348, 0]
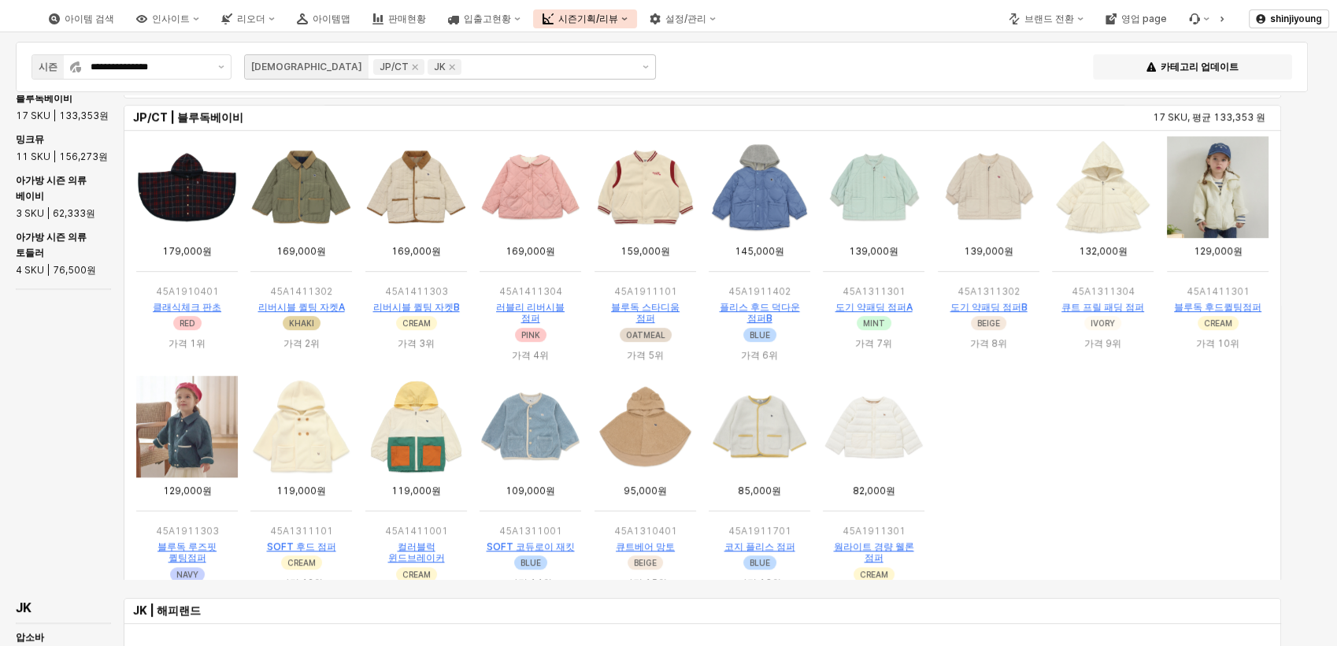
scroll to position [875, 0]
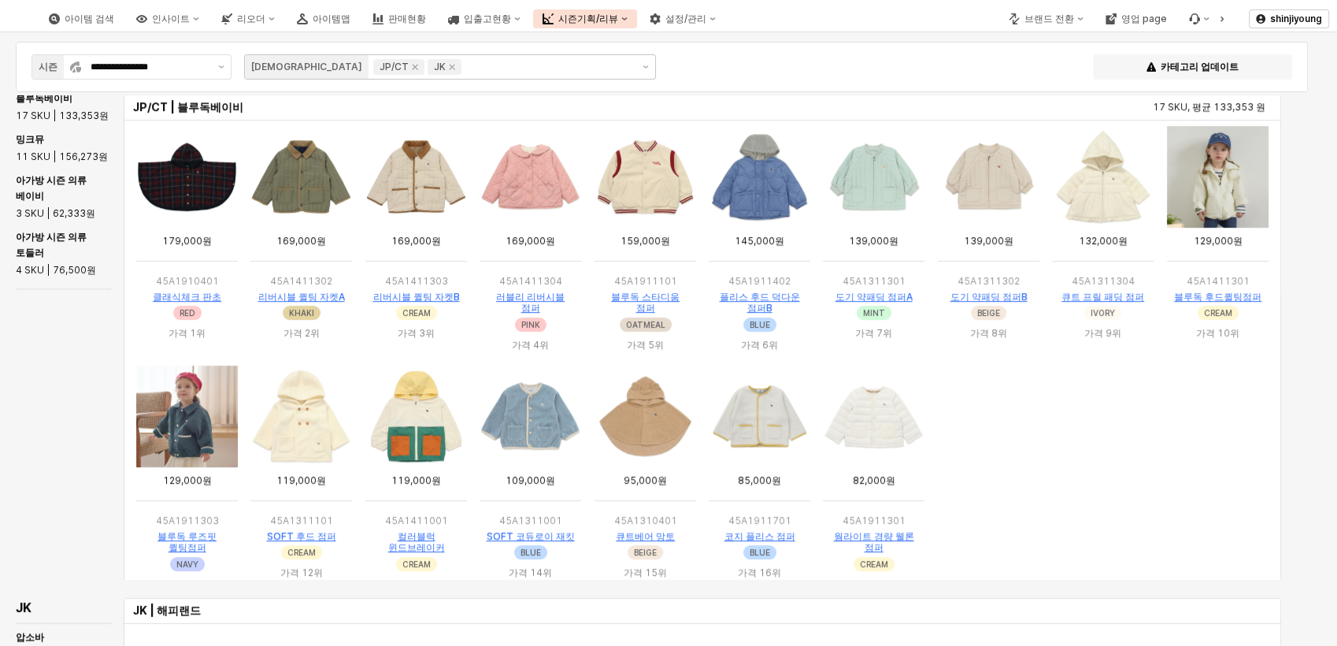
click at [394, 184] on img "App Frame" at bounding box center [416, 177] width 102 height 102
click at [416, 172] on img "App Frame" at bounding box center [416, 177] width 102 height 102
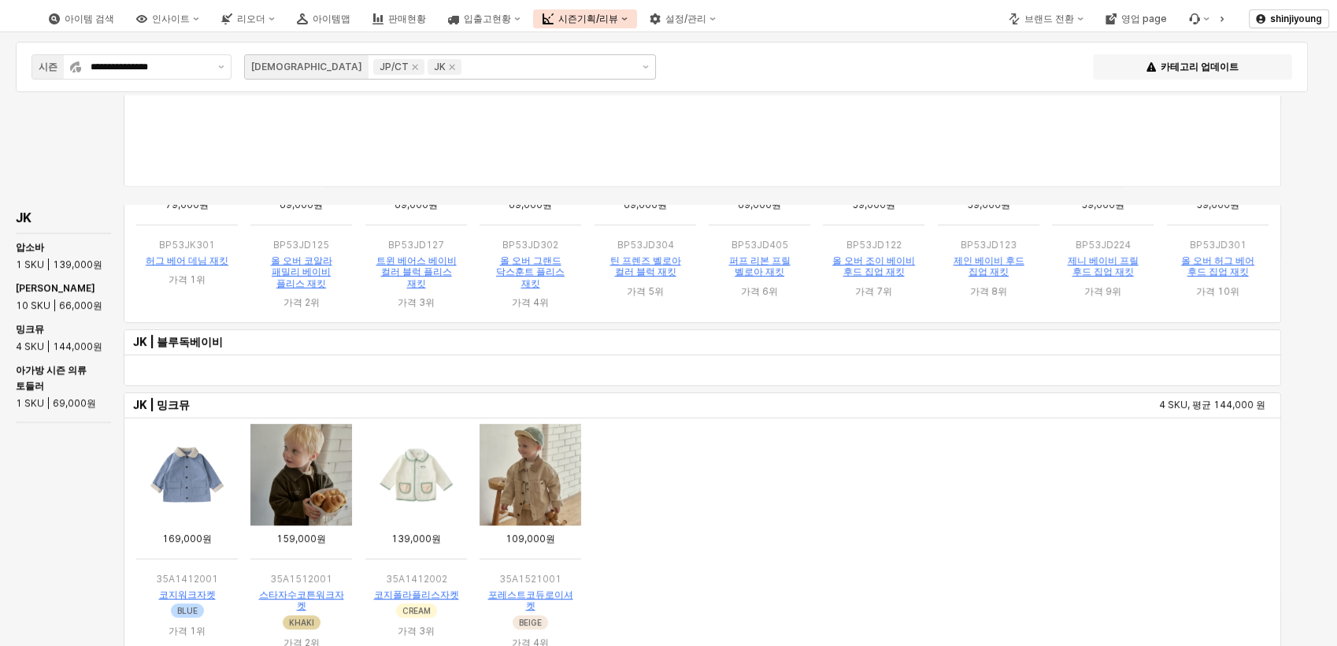
scroll to position [612, 0]
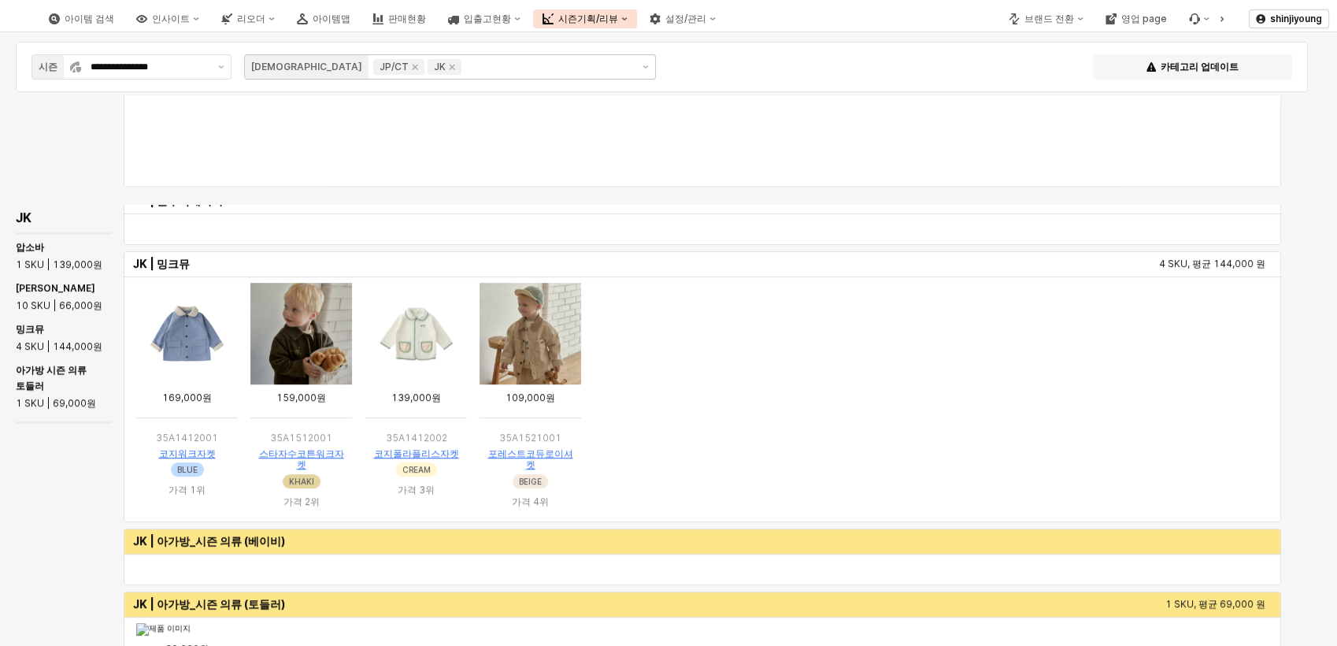
click at [321, 342] on img "App Frame" at bounding box center [301, 334] width 102 height 102
click at [290, 329] on img "App Frame" at bounding box center [301, 334] width 102 height 102
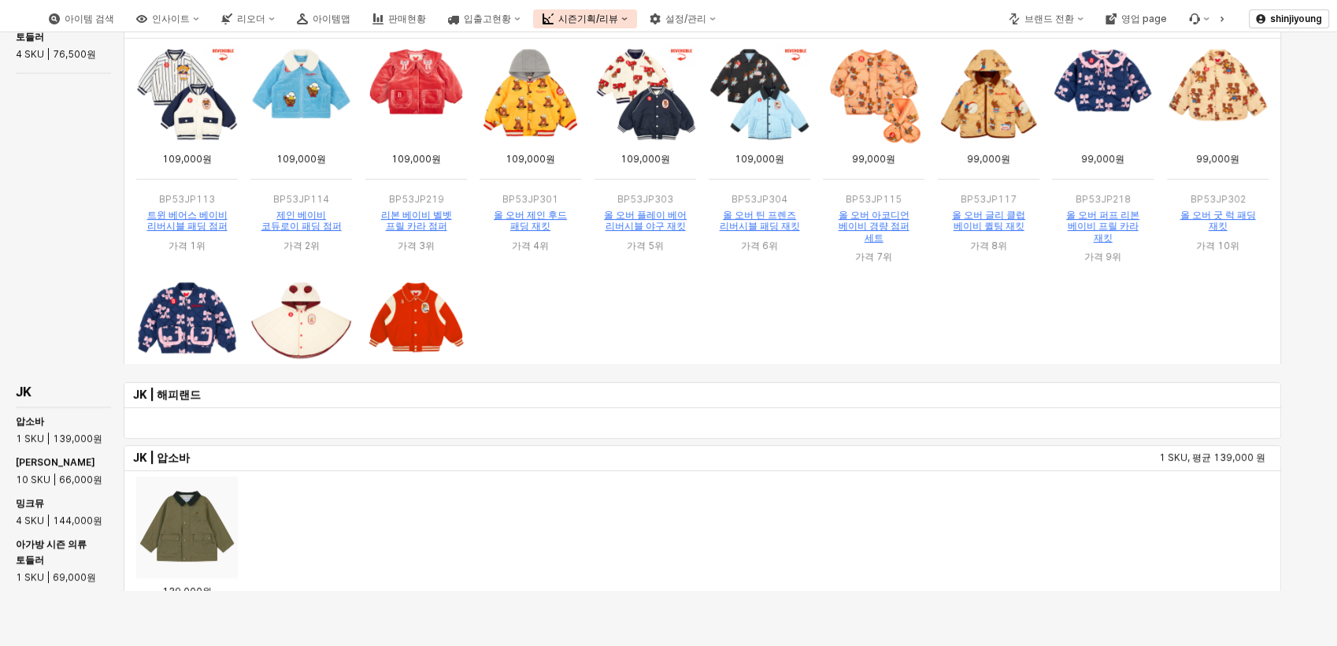
scroll to position [139, 0]
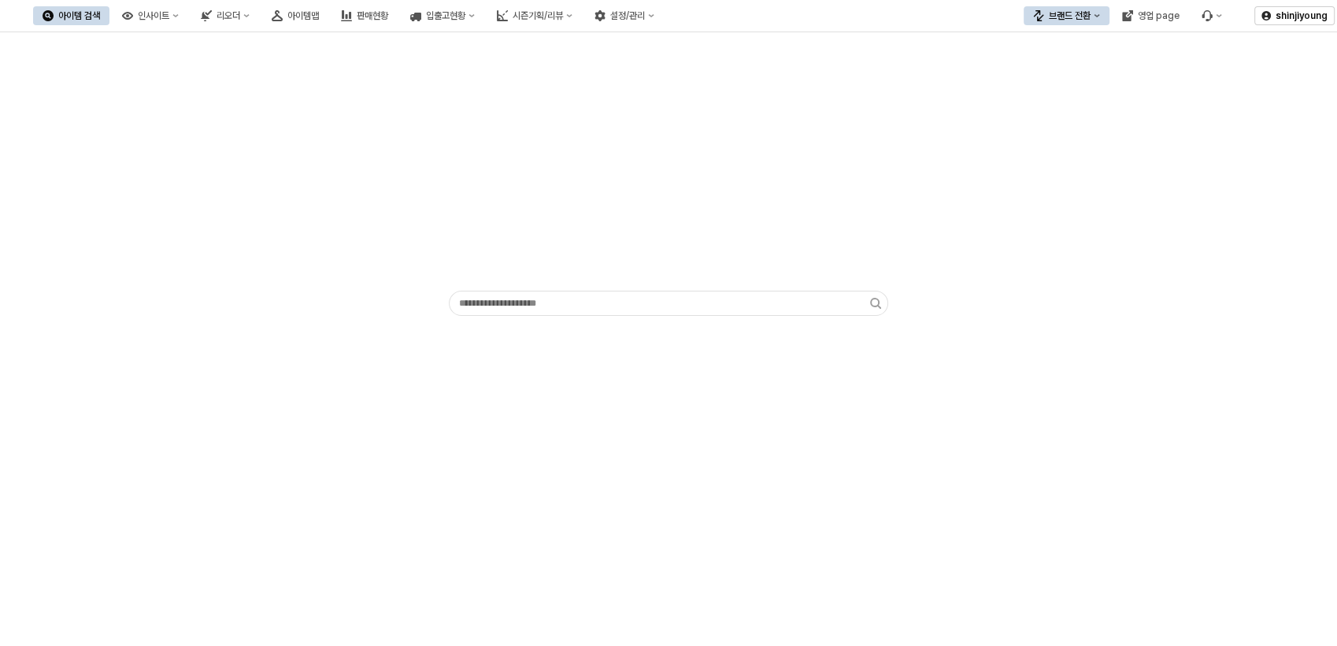
click at [225, 109] on div "App Frame" at bounding box center [668, 177] width 1318 height 277
click at [357, 123] on div "App Frame" at bounding box center [668, 177] width 1318 height 277
click at [309, 183] on div "ㄴ 시즌 시뮬레이션" at bounding box center [314, 178] width 83 height 13
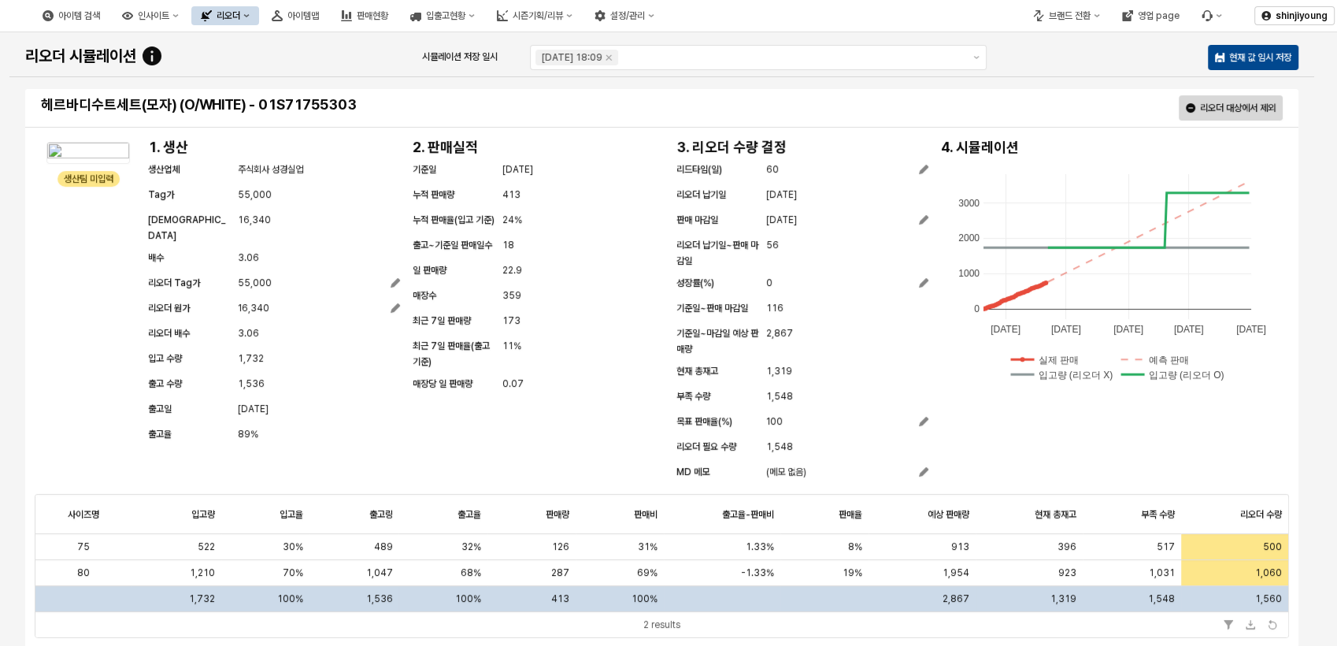
click at [259, 13] on button "리오더" at bounding box center [225, 15] width 68 height 19
click at [302, 120] on div "ㄴ 무시즌 시뮬레이션" at bounding box center [314, 125] width 83 height 13
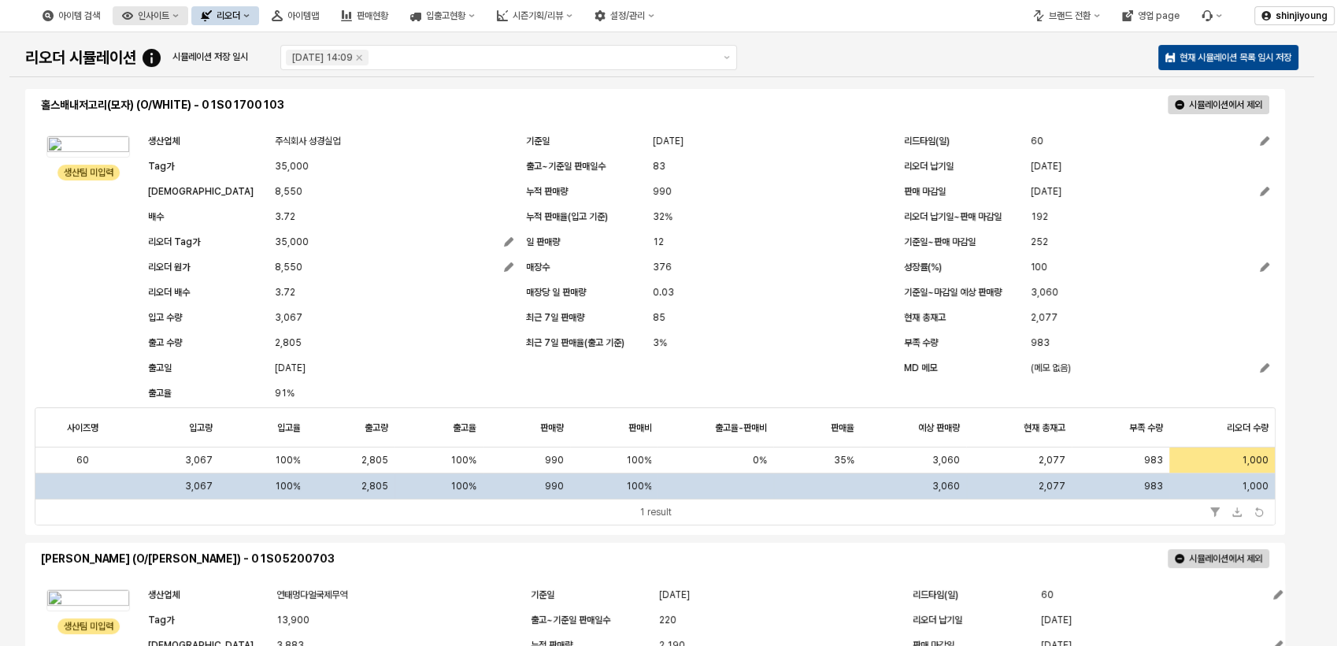
click at [188, 18] on button "인사이트" at bounding box center [151, 15] width 76 height 19
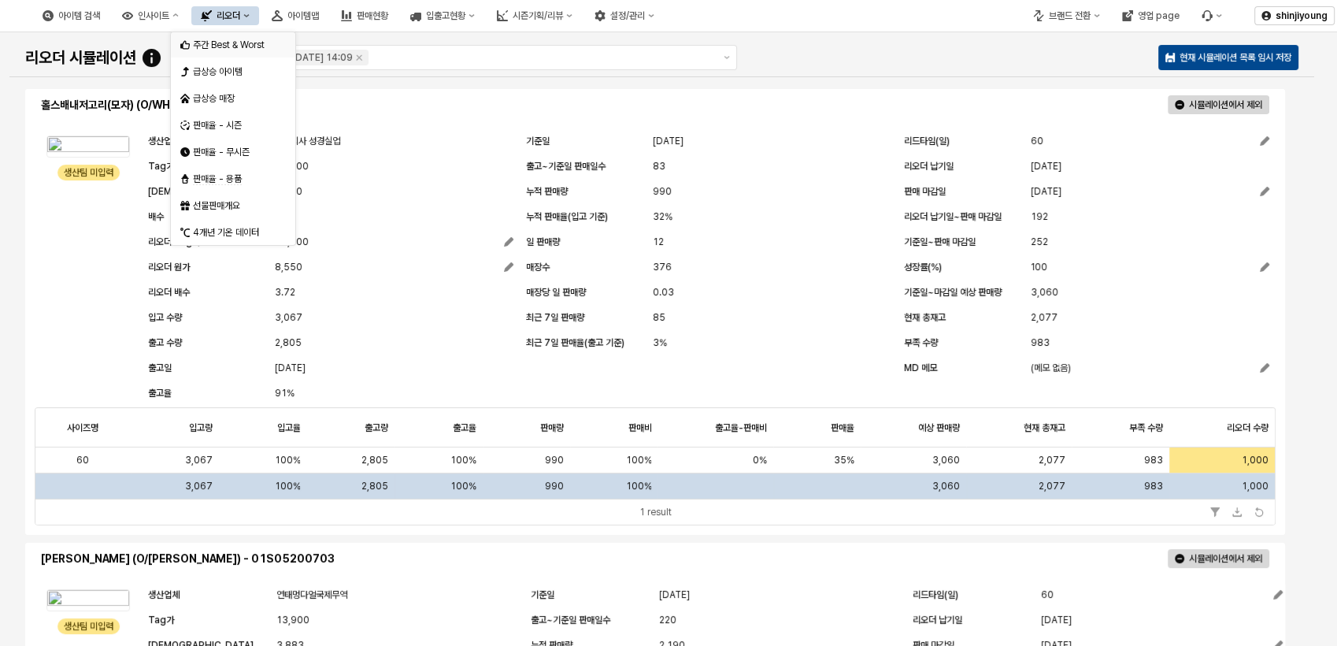
click at [232, 44] on div "주간 Best & Worst" at bounding box center [234, 45] width 83 height 13
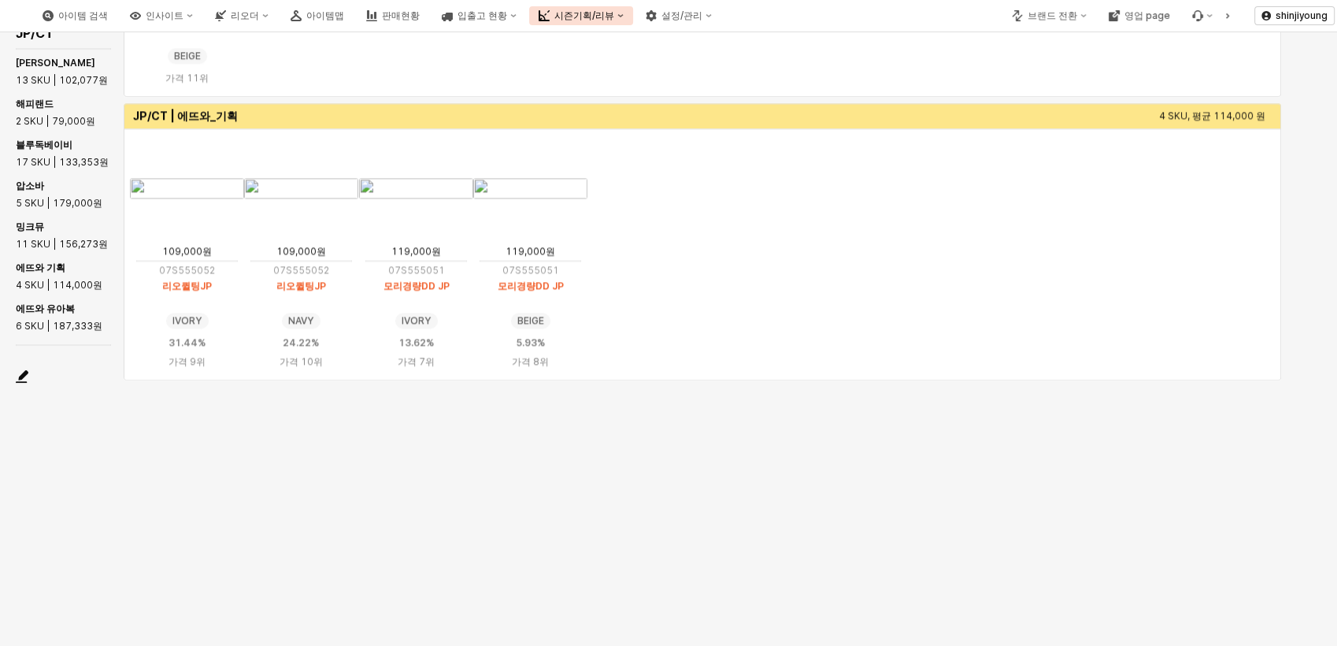
scroll to position [860, 0]
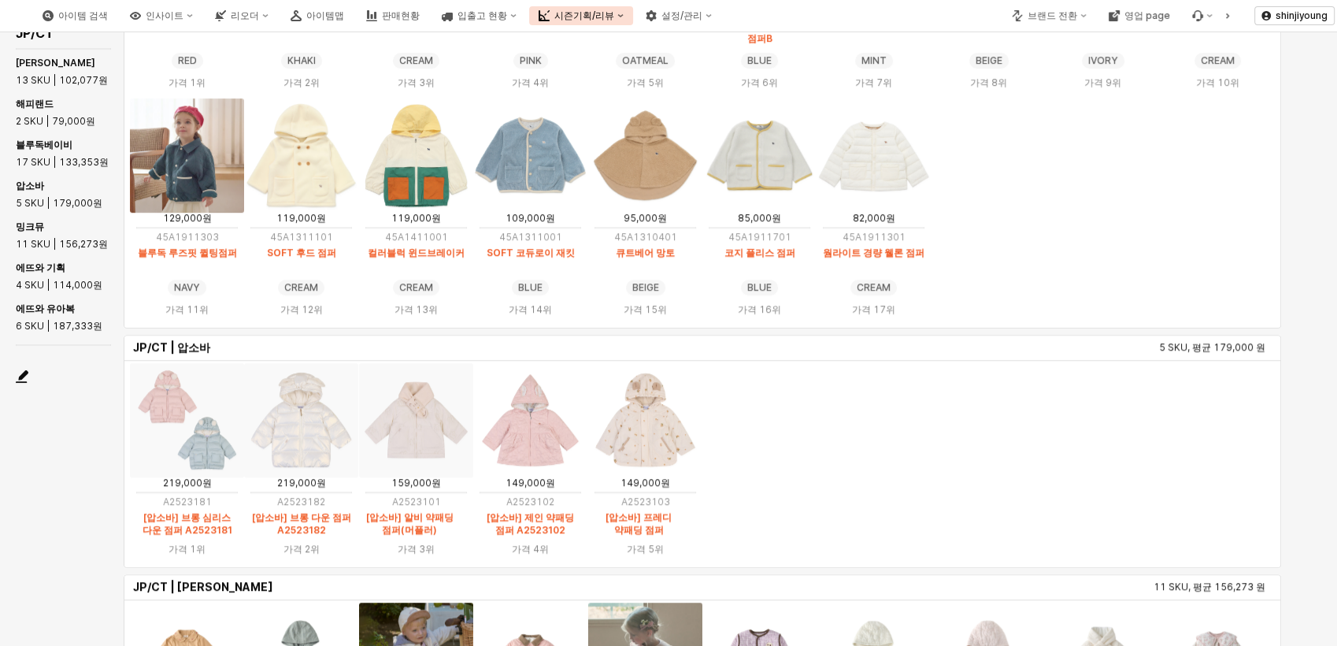
click at [862, 454] on ol "219,000원 A2523181 [압소바] 브롱 심리스 다운 점퍼 A2523181 가격 1위 219,000원 A2523182 [압소바] 브롱 …" at bounding box center [702, 464] width 1145 height 202
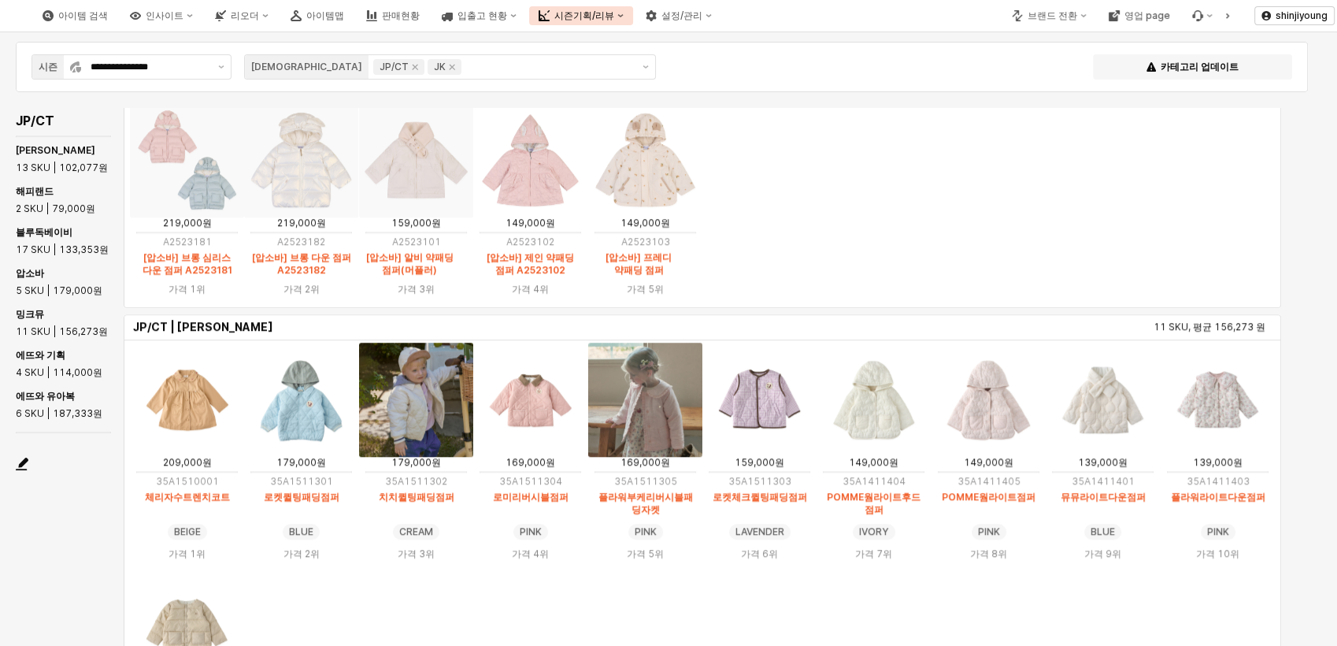
scroll to position [1735, 0]
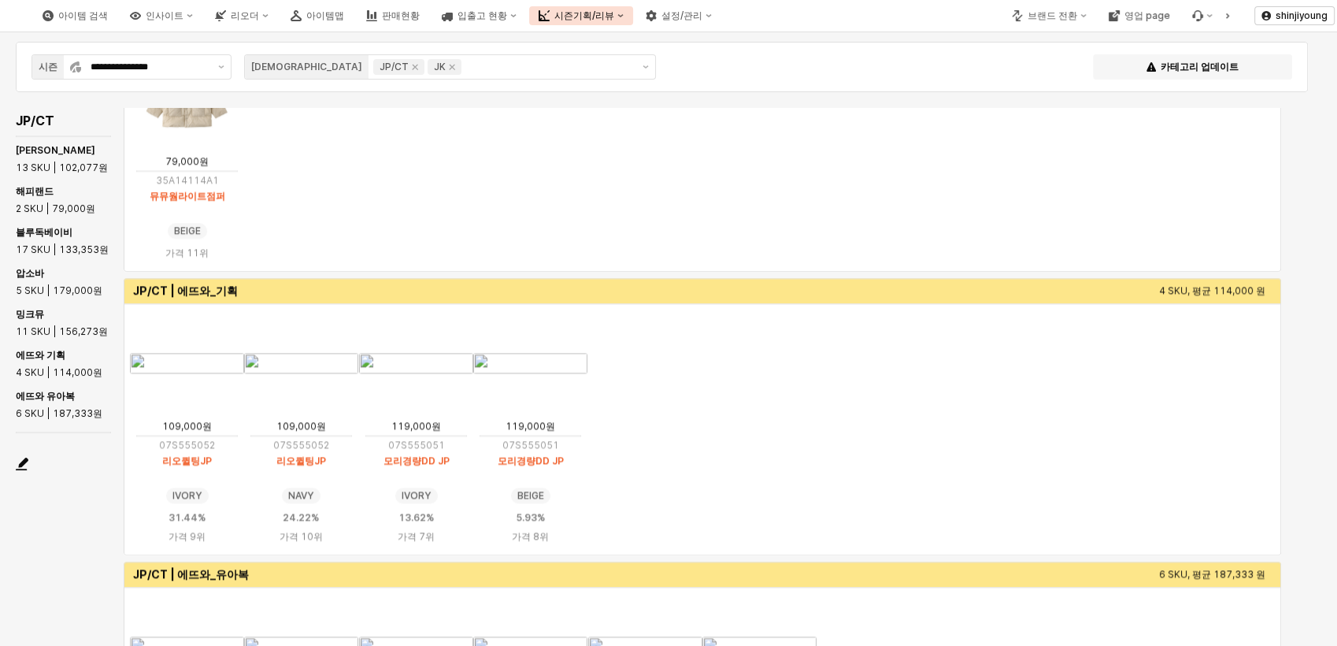
click at [930, 435] on ol "109,000원 07S555052 리오퀼팅JP IVORY IVORY 31.44% 가격 9위 109,000원 07S555052 리오퀼팅JP NA…" at bounding box center [702, 429] width 1145 height 246
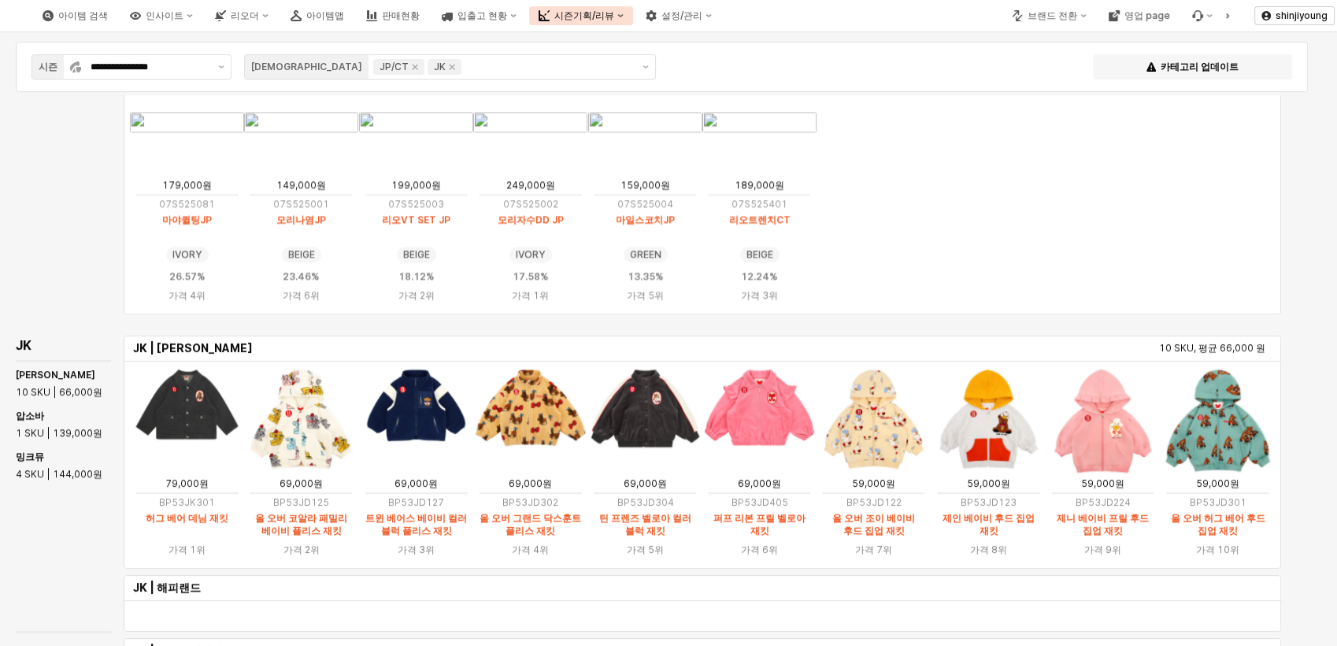
scroll to position [262, 0]
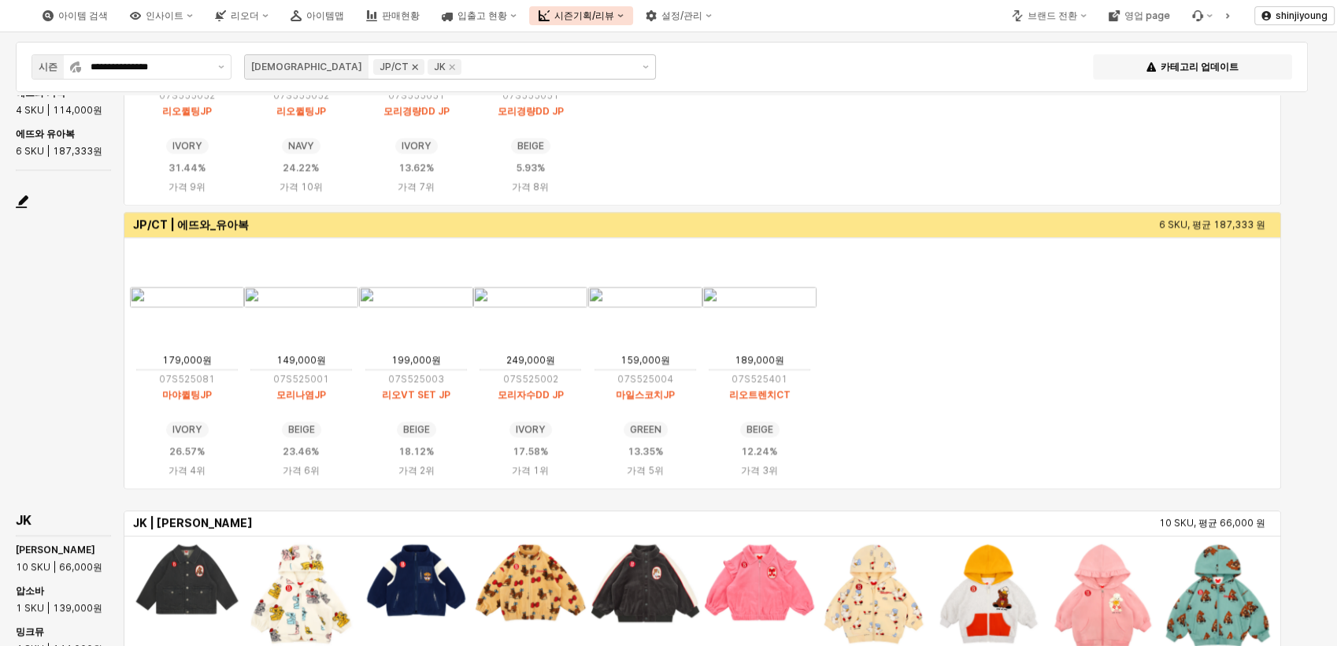
click at [446, 67] on icon "Remove JK" at bounding box center [452, 67] width 13 height 13
click at [409, 68] on icon "Remove JP/CT" at bounding box center [415, 67] width 13 height 13
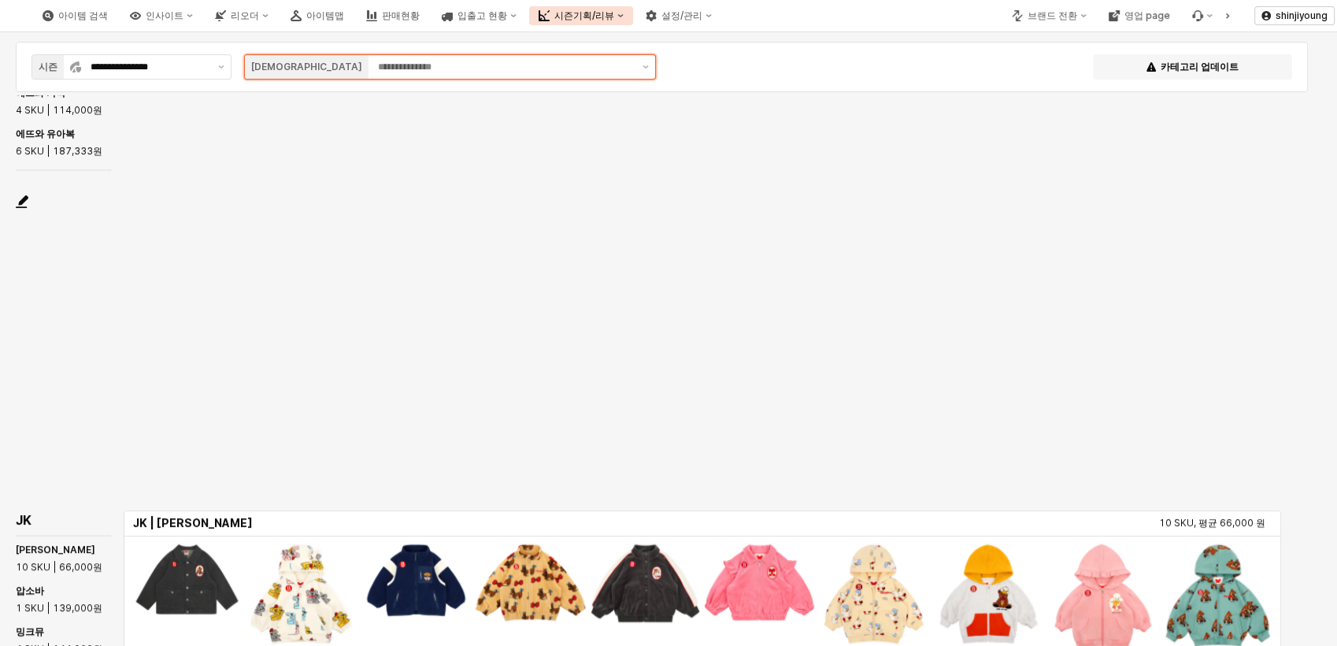
click at [461, 72] on input "App Frame" at bounding box center [505, 67] width 255 height 16
click at [422, 70] on input "App Frame" at bounding box center [505, 67] width 255 height 16
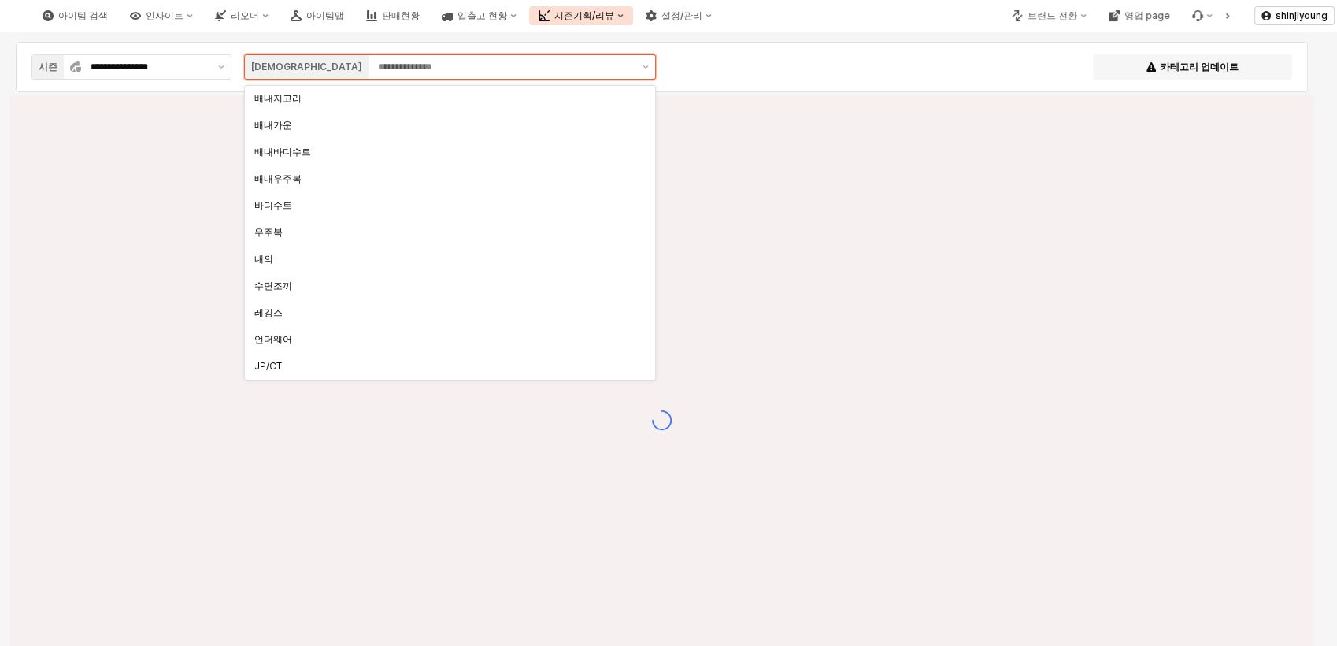
scroll to position [0, 0]
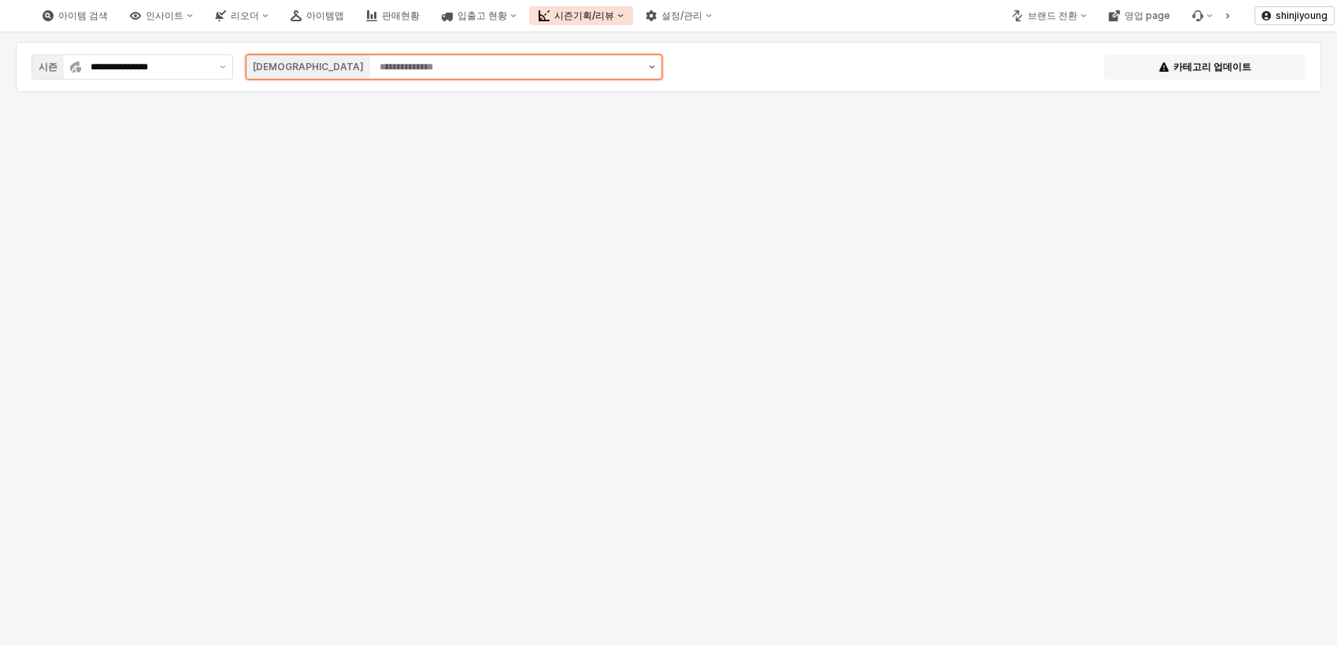
click at [654, 68] on button "제안 사항 표시" at bounding box center [651, 67] width 19 height 24
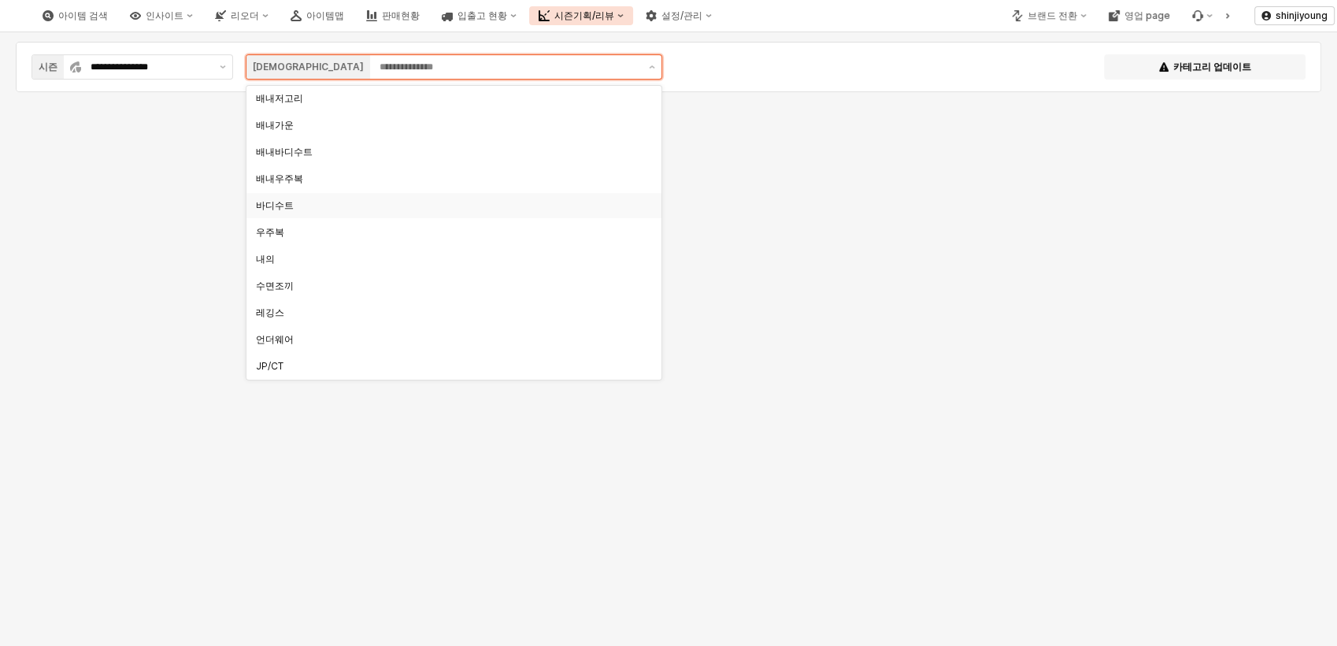
click at [302, 205] on div "바디수트" at bounding box center [449, 205] width 387 height 13
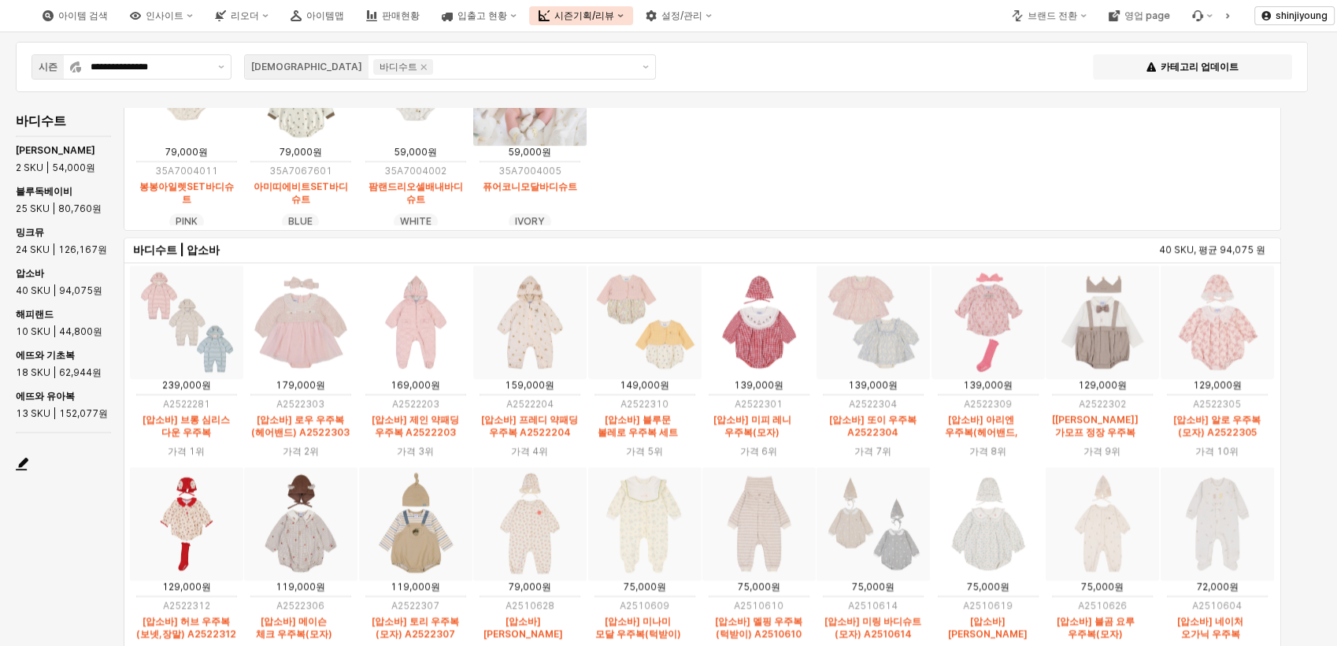
scroll to position [34, 0]
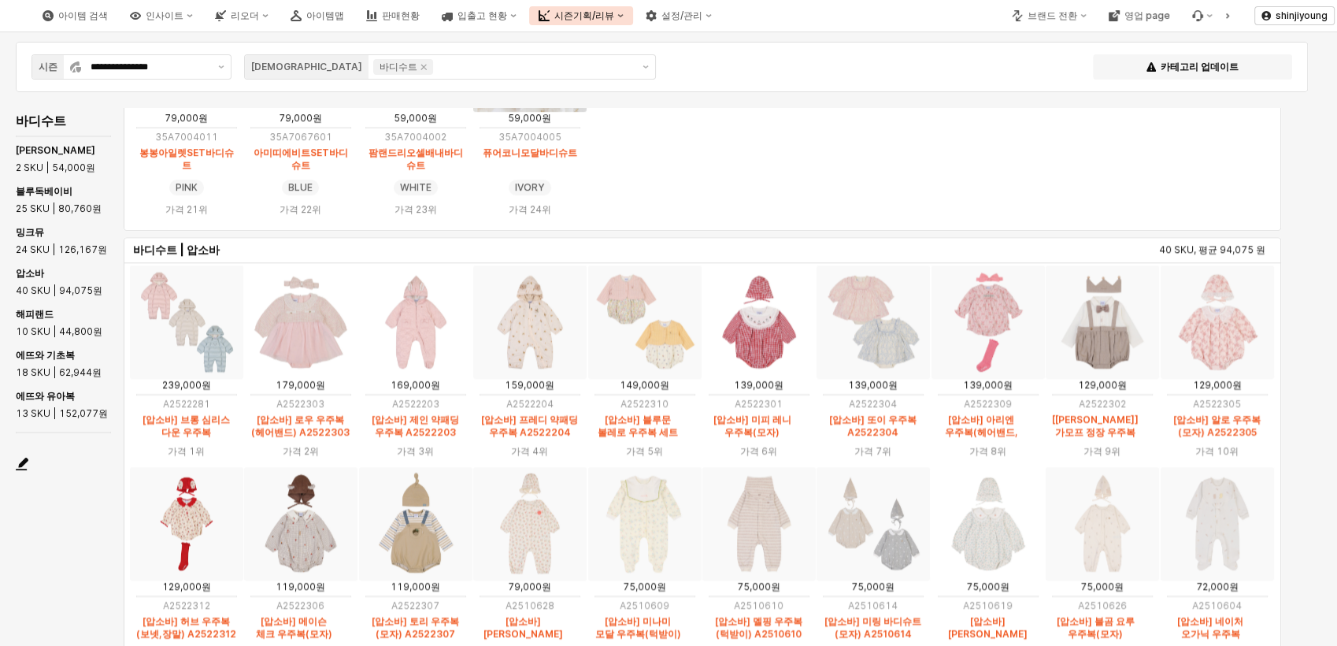
click at [1091, 347] on img "App Frame" at bounding box center [1101, 321] width 113 height 113
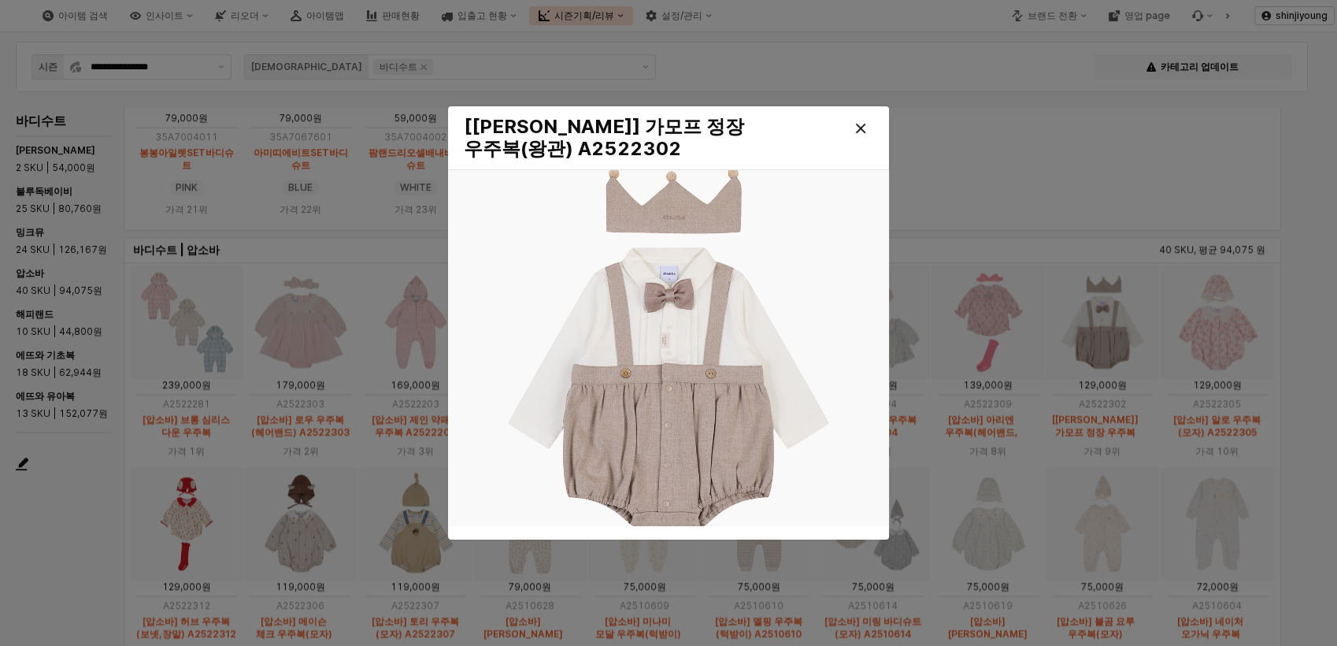
click at [1045, 264] on button "App Frame" at bounding box center [1102, 321] width 115 height 115
click at [862, 131] on icon "Close" at bounding box center [860, 128] width 9 height 9
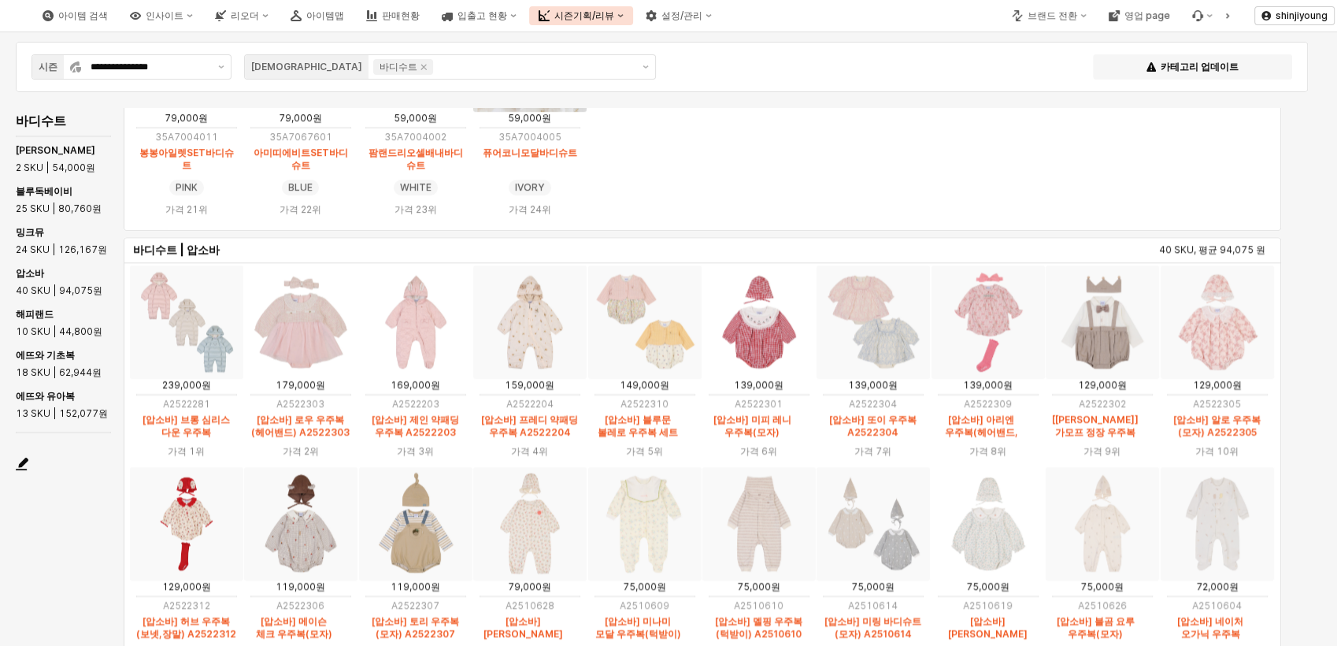
click at [860, 135] on div at bounding box center [668, 323] width 1337 height 646
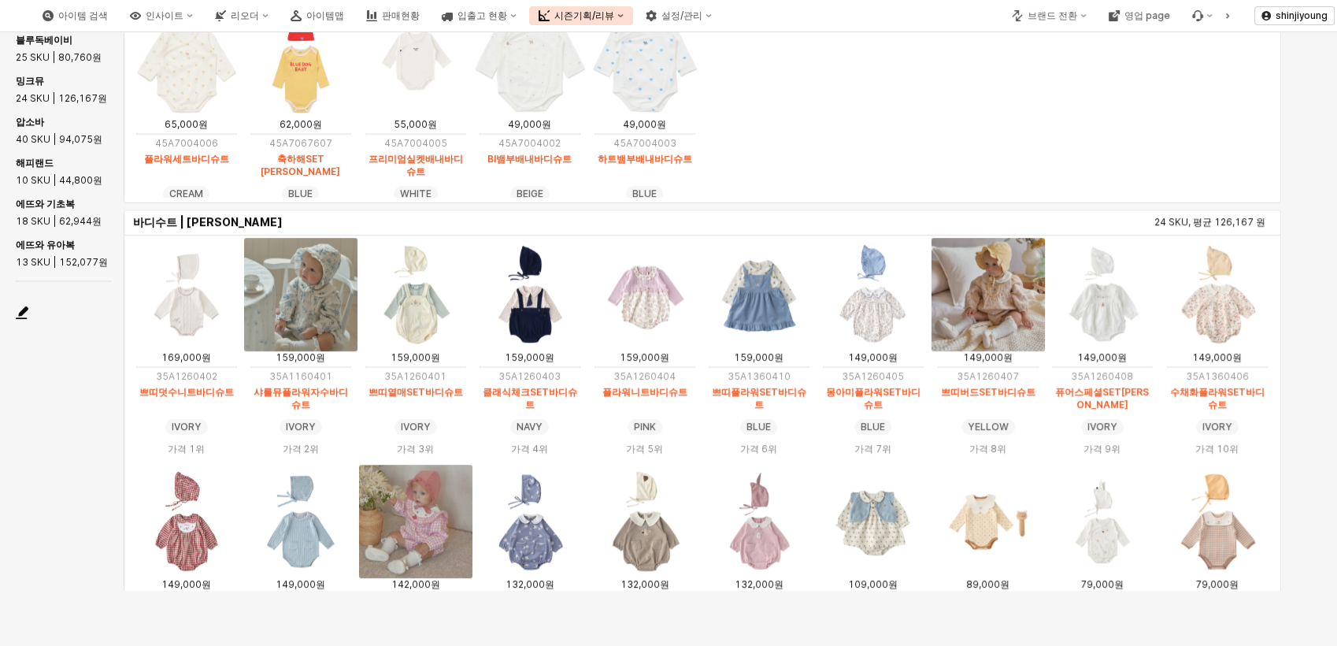
scroll to position [675, 0]
click at [528, 322] on img "App Frame" at bounding box center [529, 295] width 113 height 113
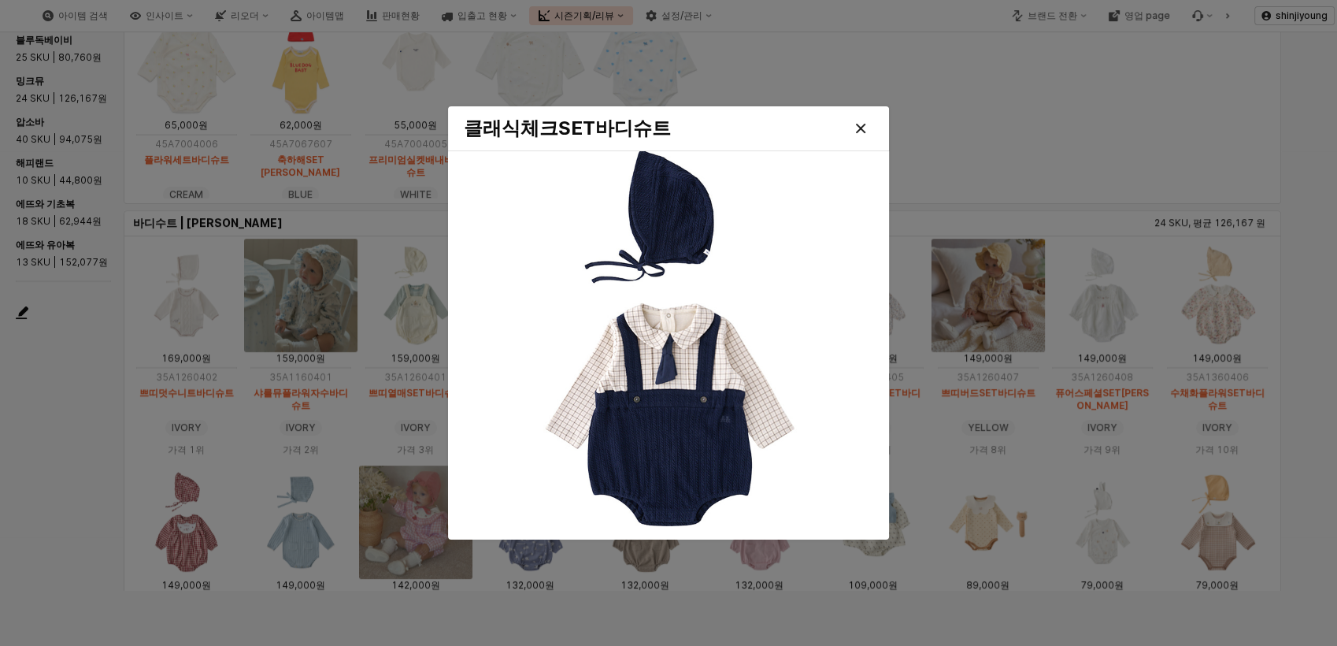
drag, startPoint x: 875, startPoint y: 128, endPoint x: 854, endPoint y: 130, distance: 21.4
click at [875, 128] on div at bounding box center [826, 128] width 105 height 31
click at [854, 130] on div "Close" at bounding box center [861, 129] width 24 height 24
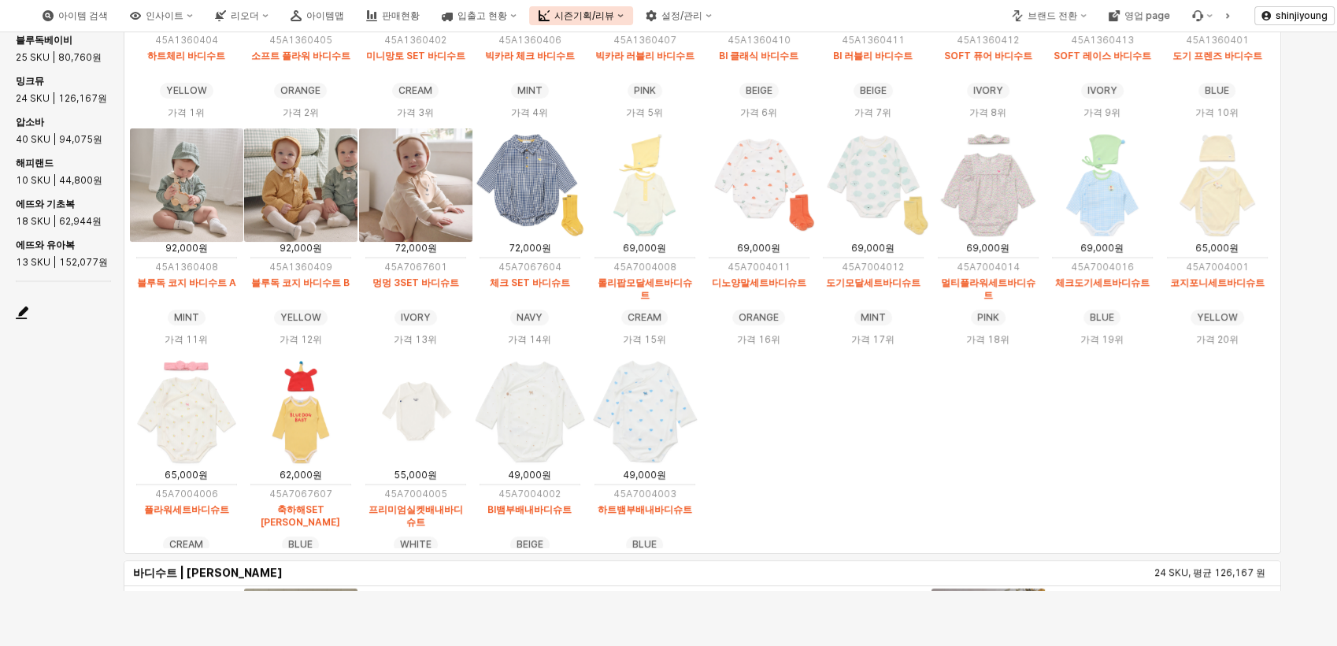
scroll to position [0, 0]
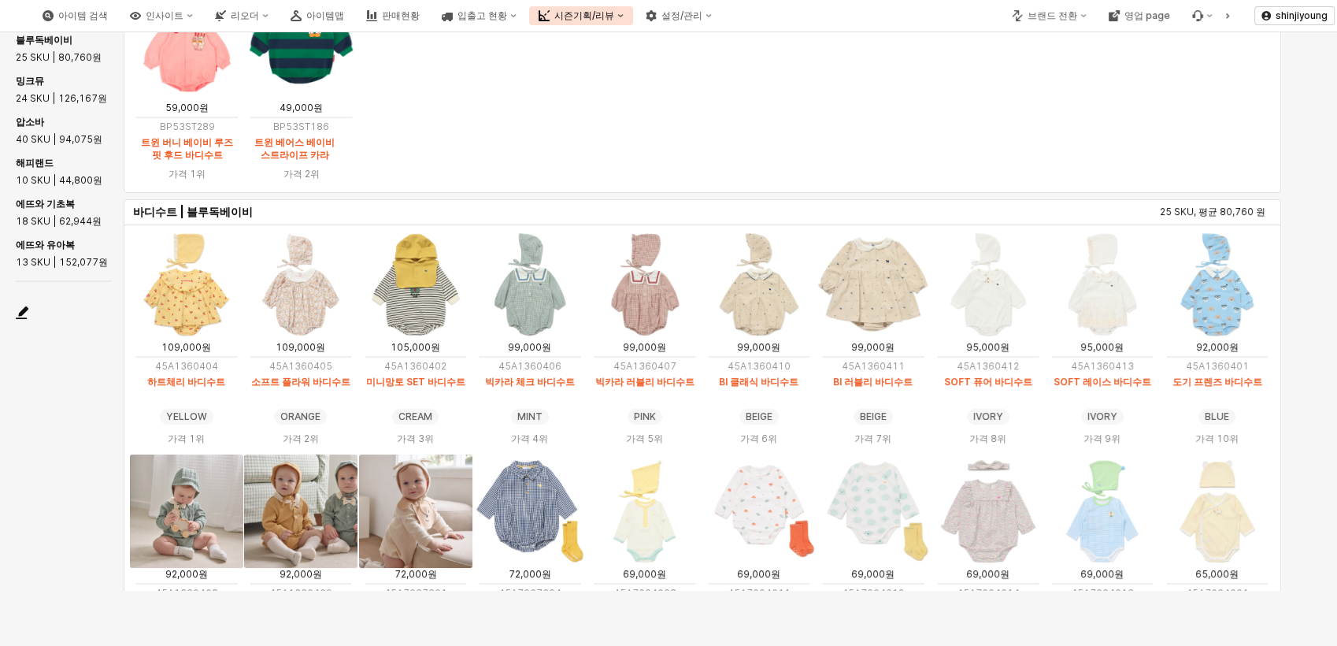
click at [880, 305] on img "App Frame" at bounding box center [872, 283] width 113 height 113
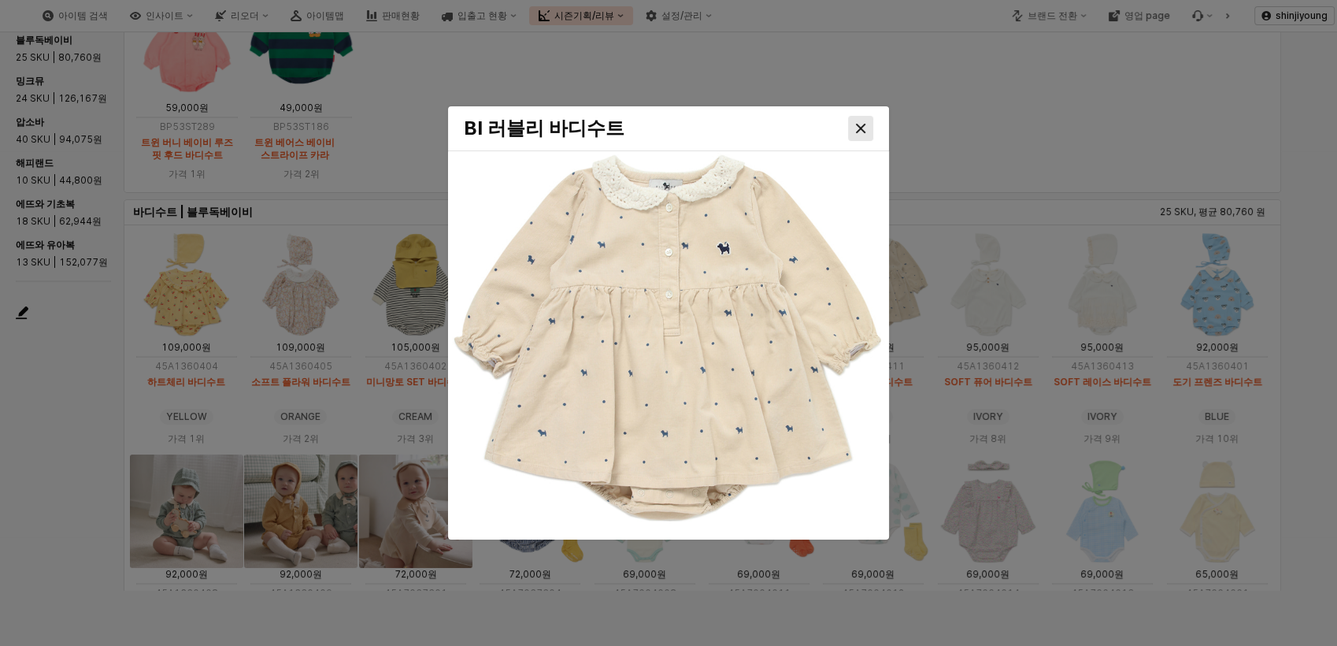
click at [860, 122] on div "Close" at bounding box center [861, 129] width 24 height 24
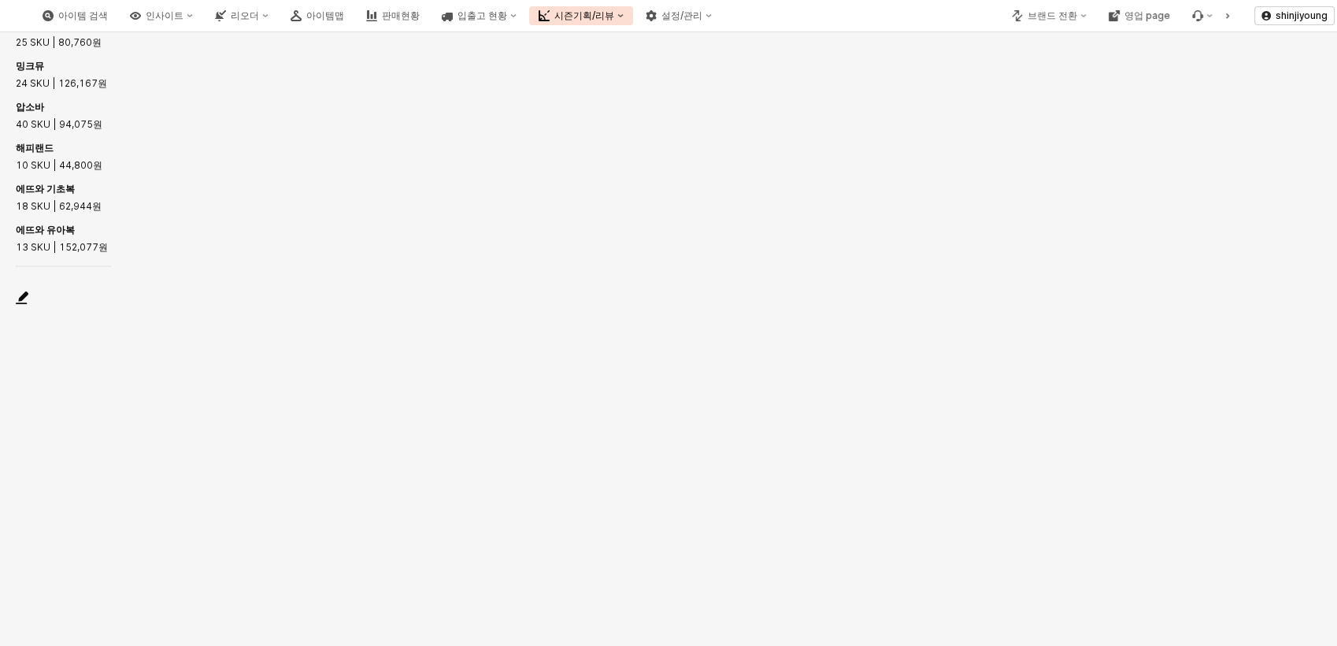
scroll to position [2775, 0]
